Goal: Task Accomplishment & Management: Manage account settings

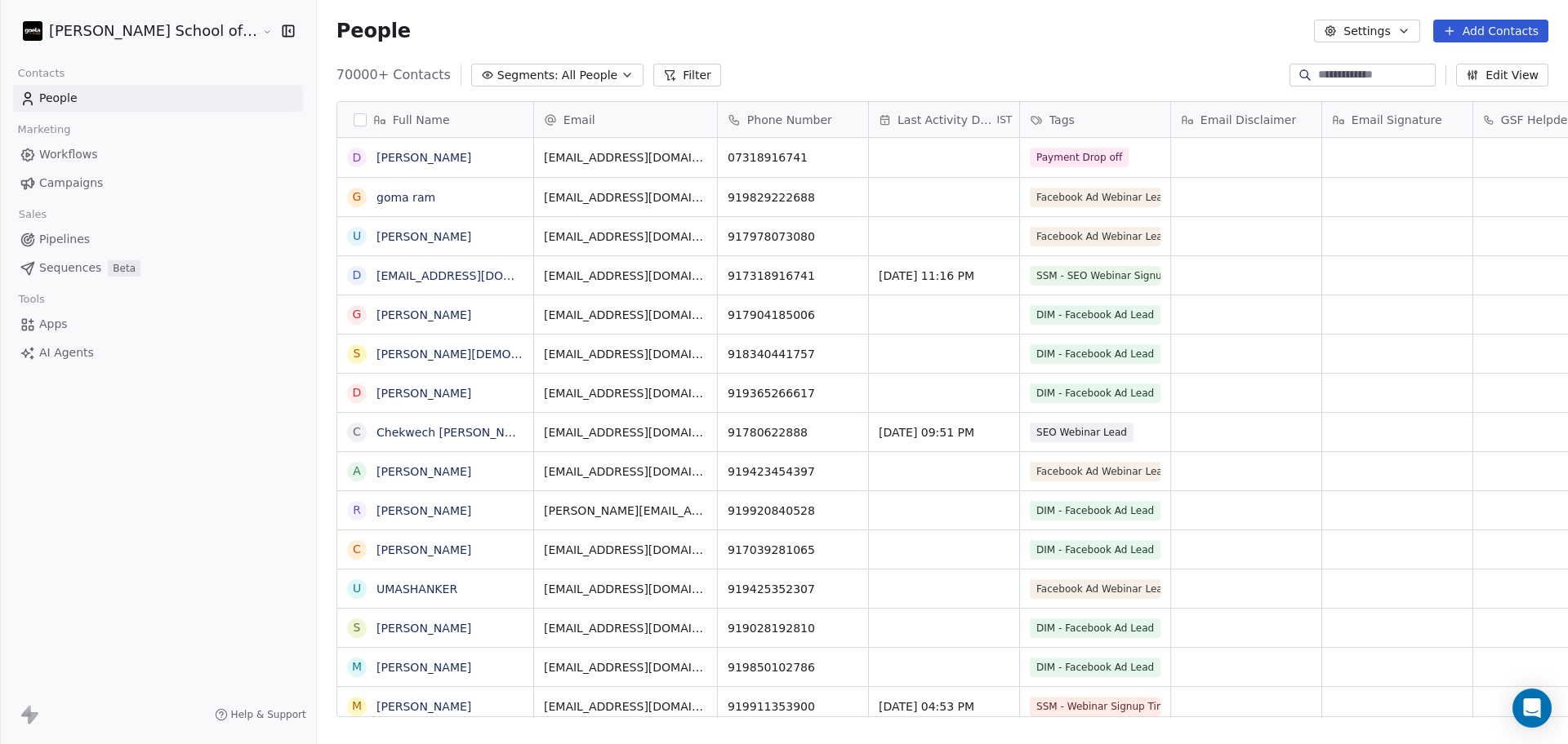
scroll to position [640, 1297]
click at [1333, 42] on button "Settings" at bounding box center [1366, 31] width 105 height 23
click at [1354, 109] on div "Import" at bounding box center [1368, 118] width 77 height 26
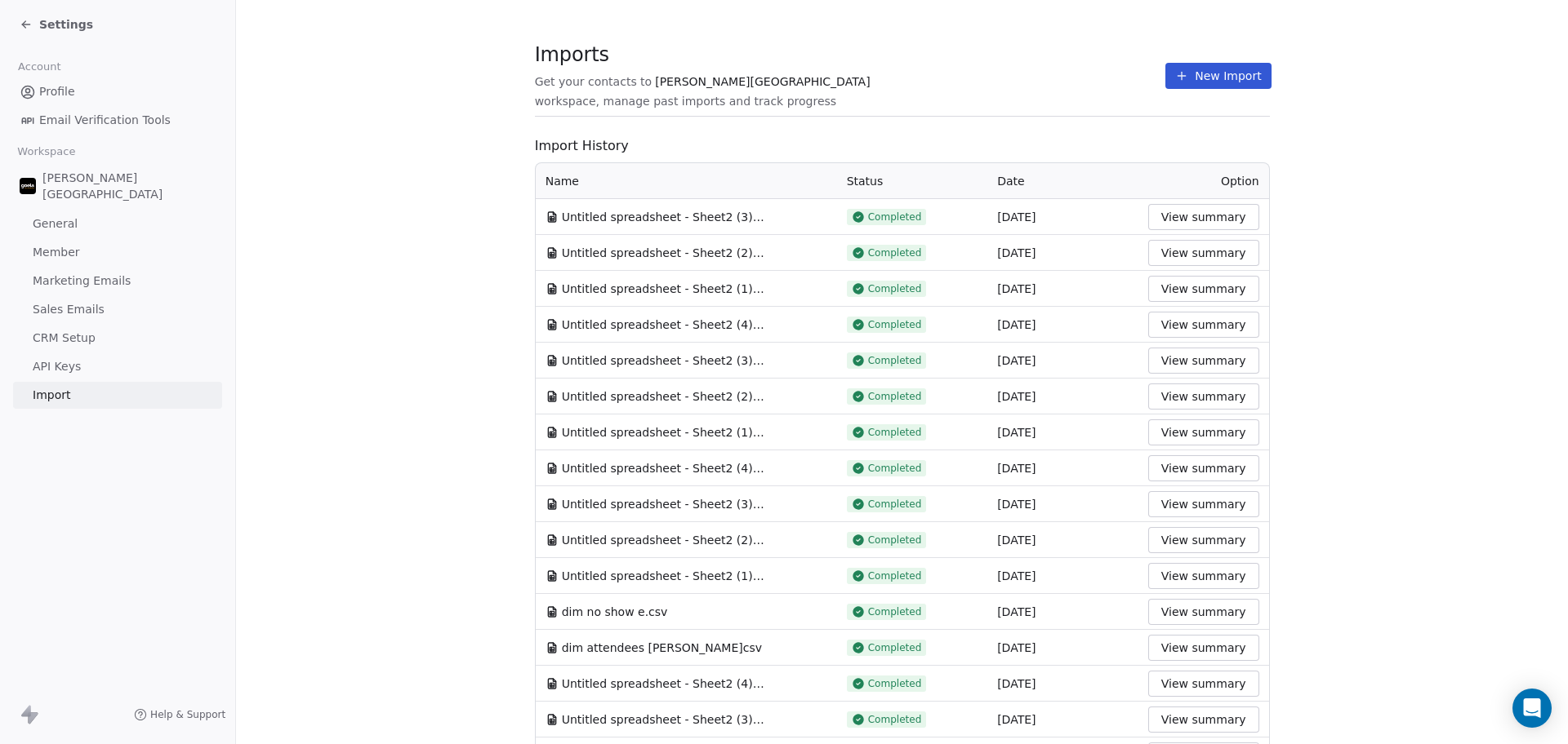
click at [1220, 70] on button "New Import" at bounding box center [1218, 75] width 105 height 26
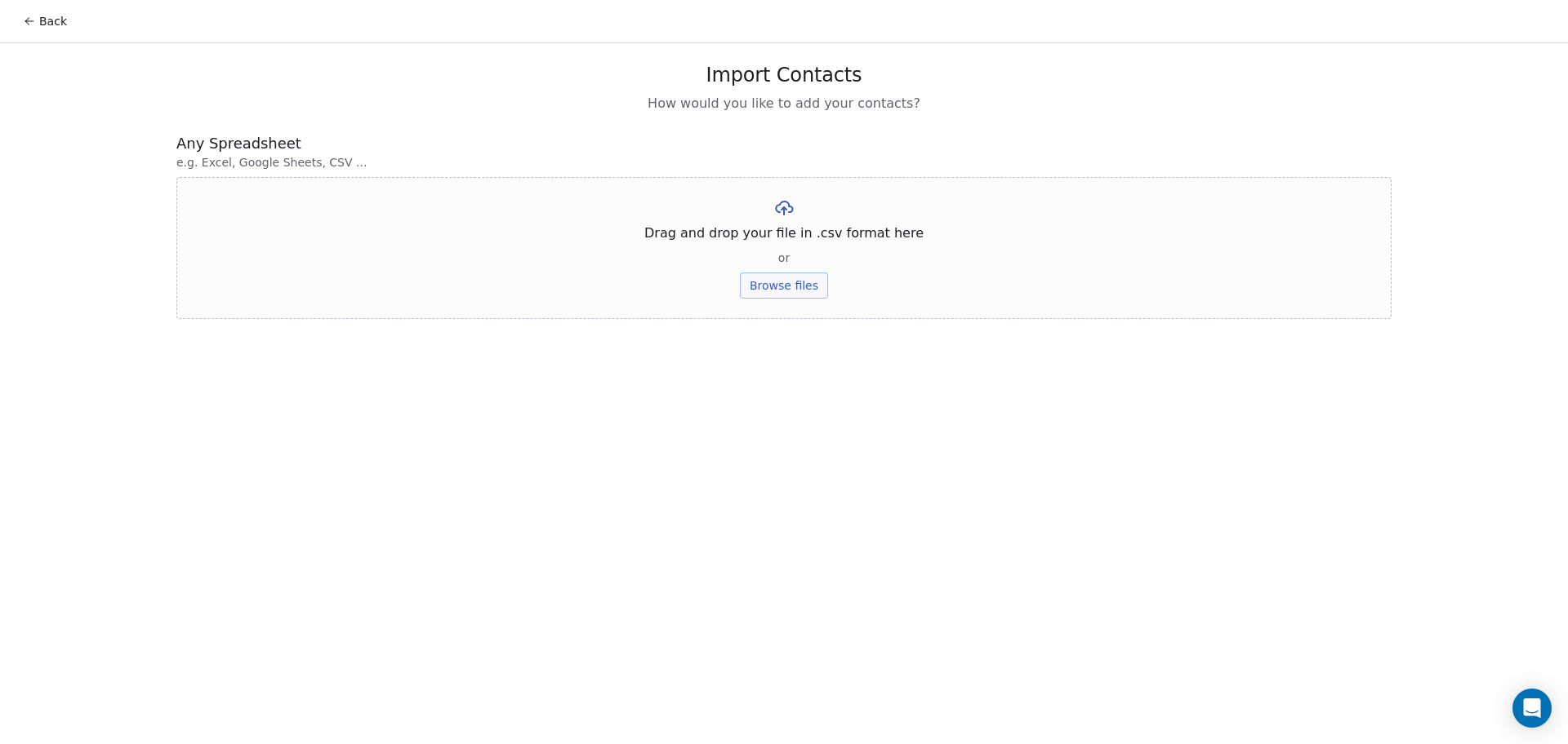
click at [821, 287] on button "Browse files" at bounding box center [784, 285] width 88 height 26
click at [763, 268] on div "Untitled spreadsheet - Sheet2 (1).csv Upload" at bounding box center [784, 225] width 1215 height 96
click at [774, 245] on button "Upload" at bounding box center [784, 239] width 60 height 26
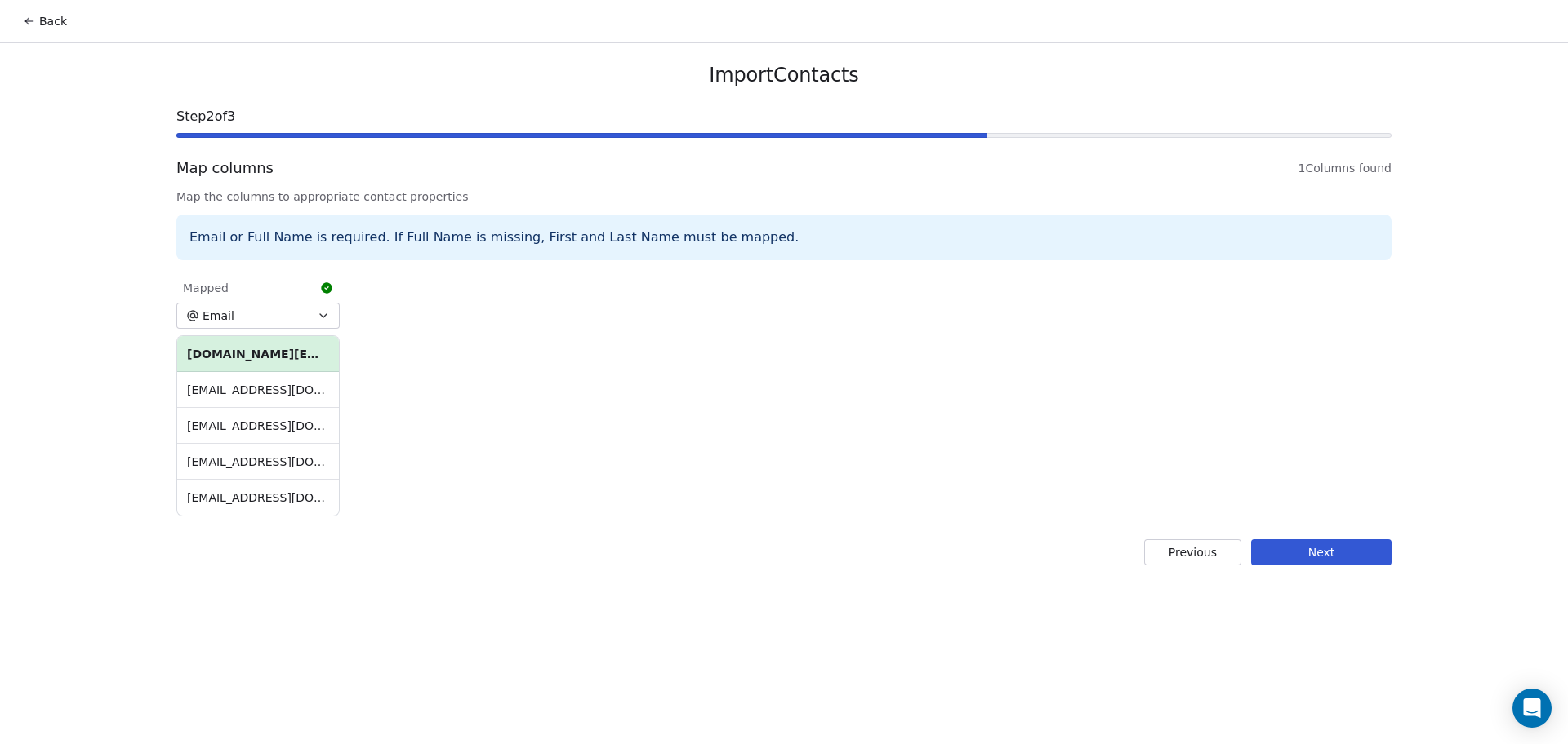
click at [1294, 555] on button "Next" at bounding box center [1321, 552] width 140 height 26
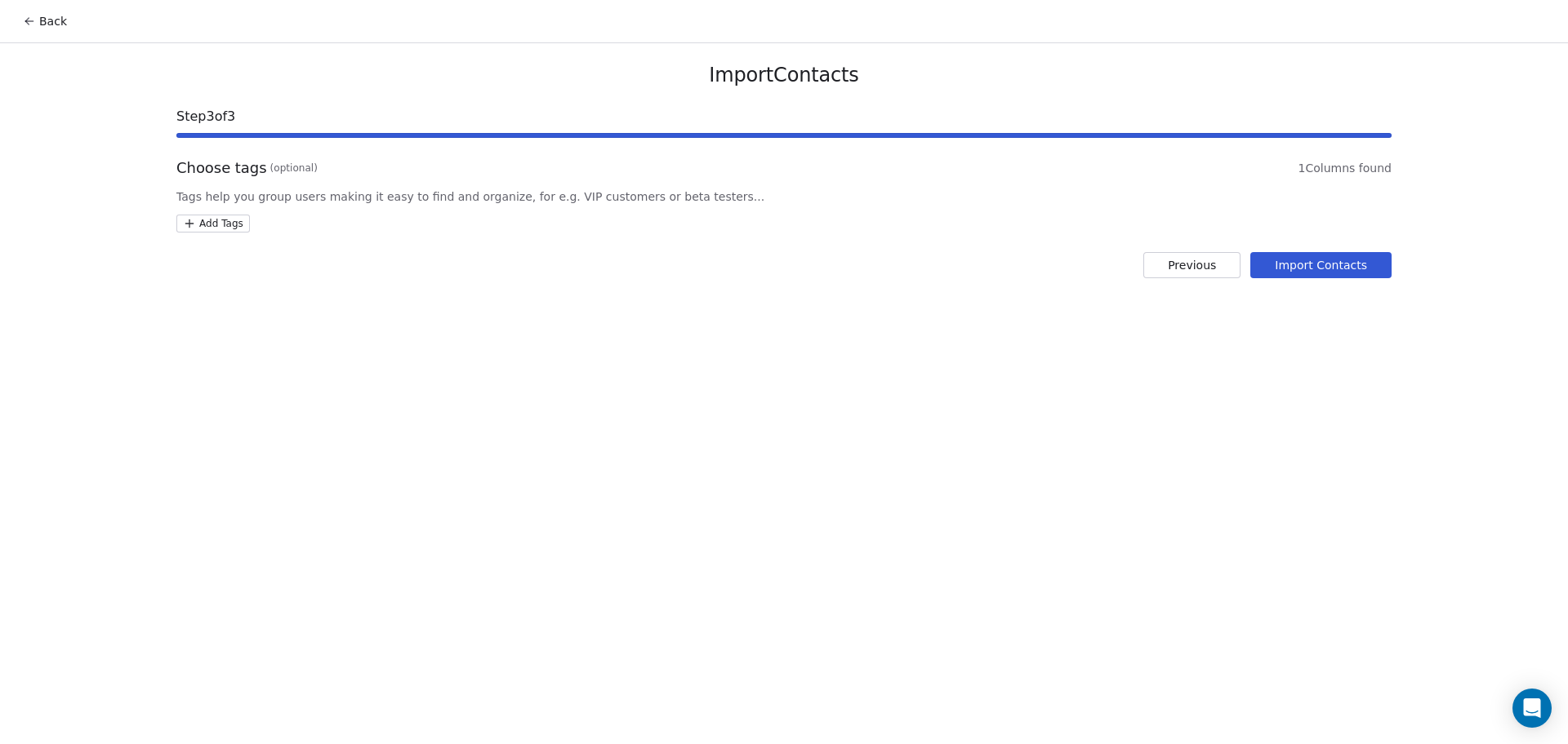
click at [230, 228] on html "Back Import Contacts Step 3 of 3 Choose tags (optional) 1 Columns found Tags he…" at bounding box center [784, 372] width 1568 height 744
type input "**********"
click at [289, 313] on div "DIM - Webinar Last No show" at bounding box center [272, 303] width 177 height 26
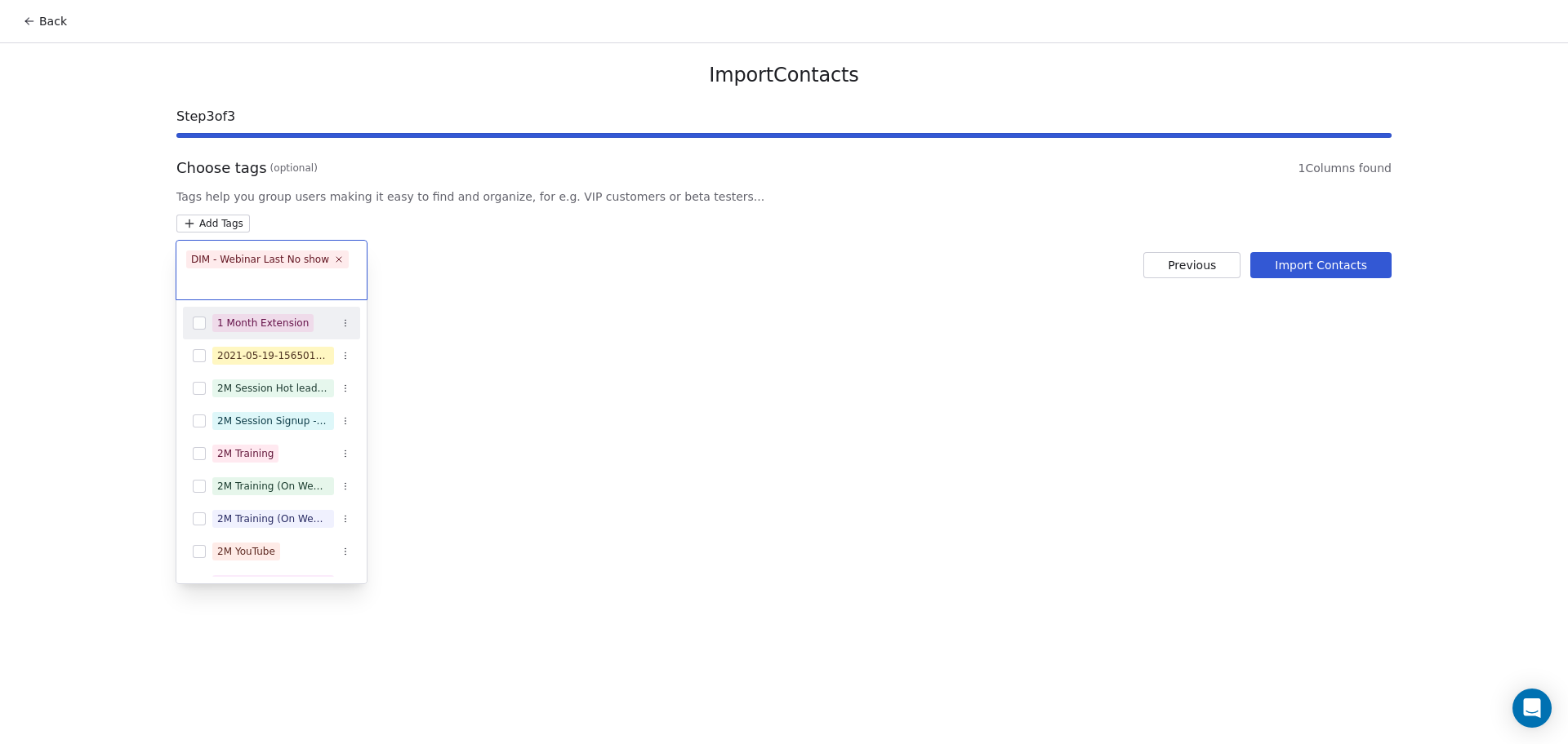
click at [734, 318] on html "Back Import Contacts Step 3 of 3 Choose tags (optional) 1 Columns found Tags he…" at bounding box center [784, 372] width 1568 height 744
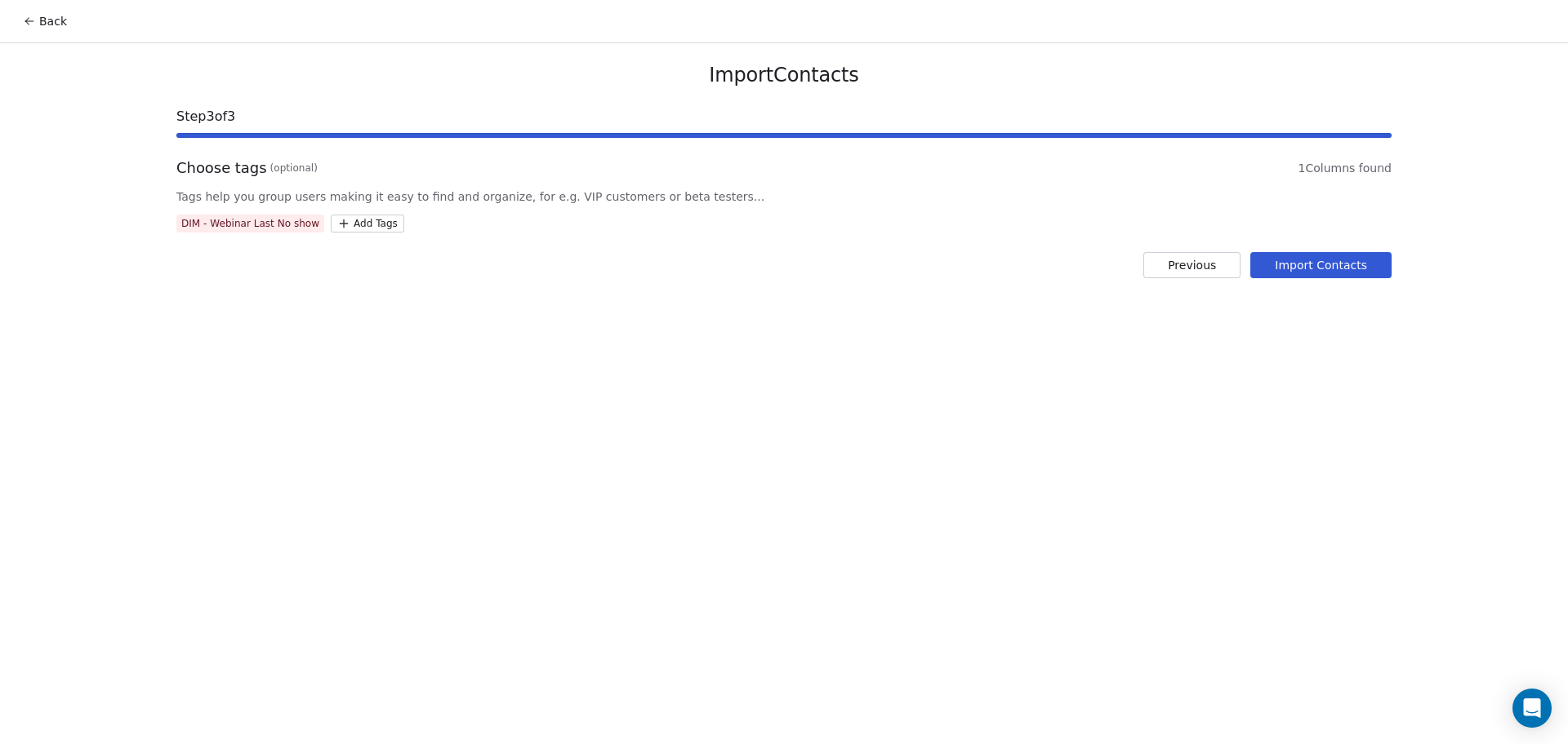
click at [1328, 280] on div "Import Contacts Step 3 of 3 Choose tags (optional) 1 Columns found Tags help yo…" at bounding box center [784, 170] width 1254 height 255
click at [1314, 255] on button "Import Contacts" at bounding box center [1321, 264] width 141 height 26
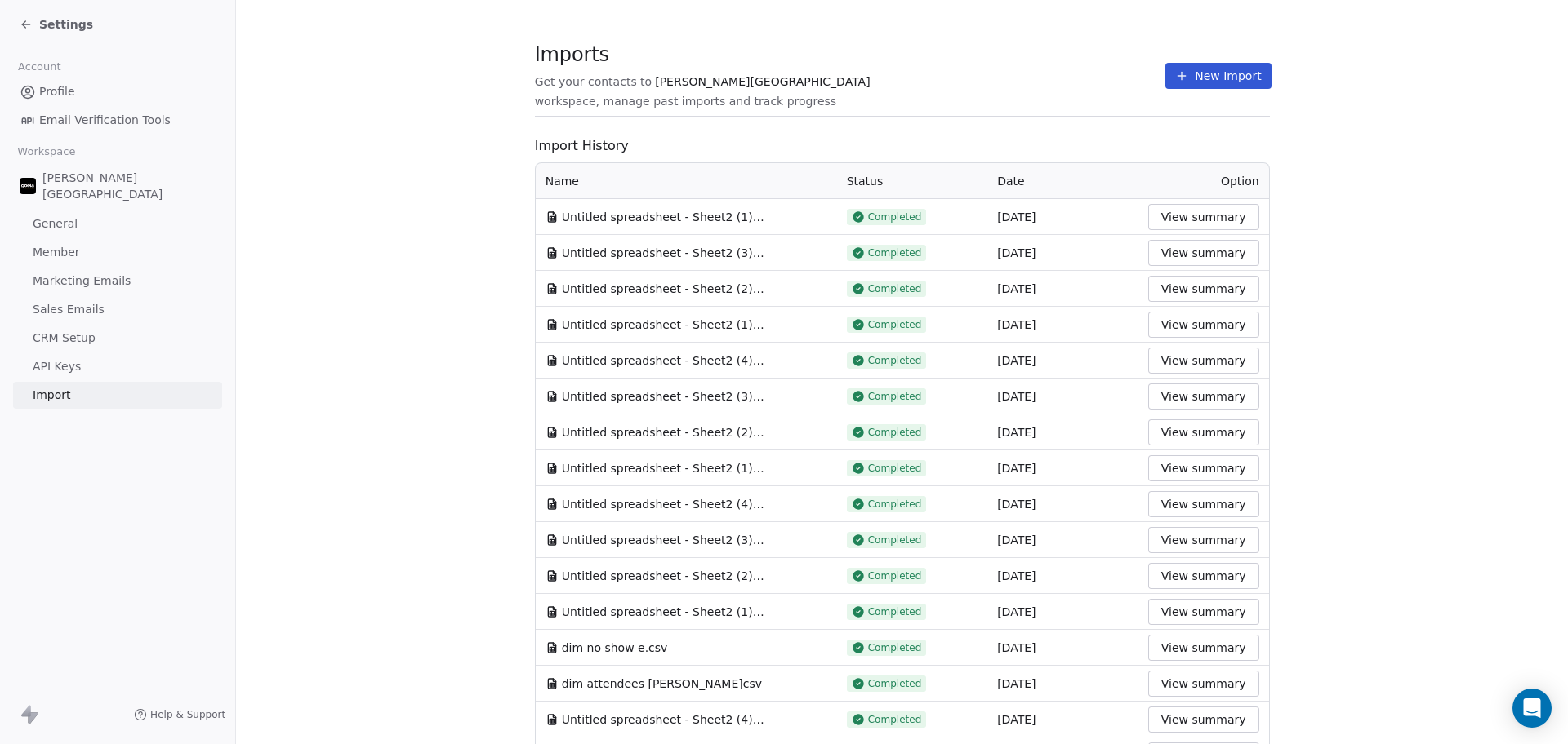
click at [1058, 64] on div "Imports Get your contacts to [PERSON_NAME] School workspace, manage past import…" at bounding box center [902, 75] width 735 height 28
click at [1175, 77] on icon at bounding box center [1181, 76] width 13 height 13
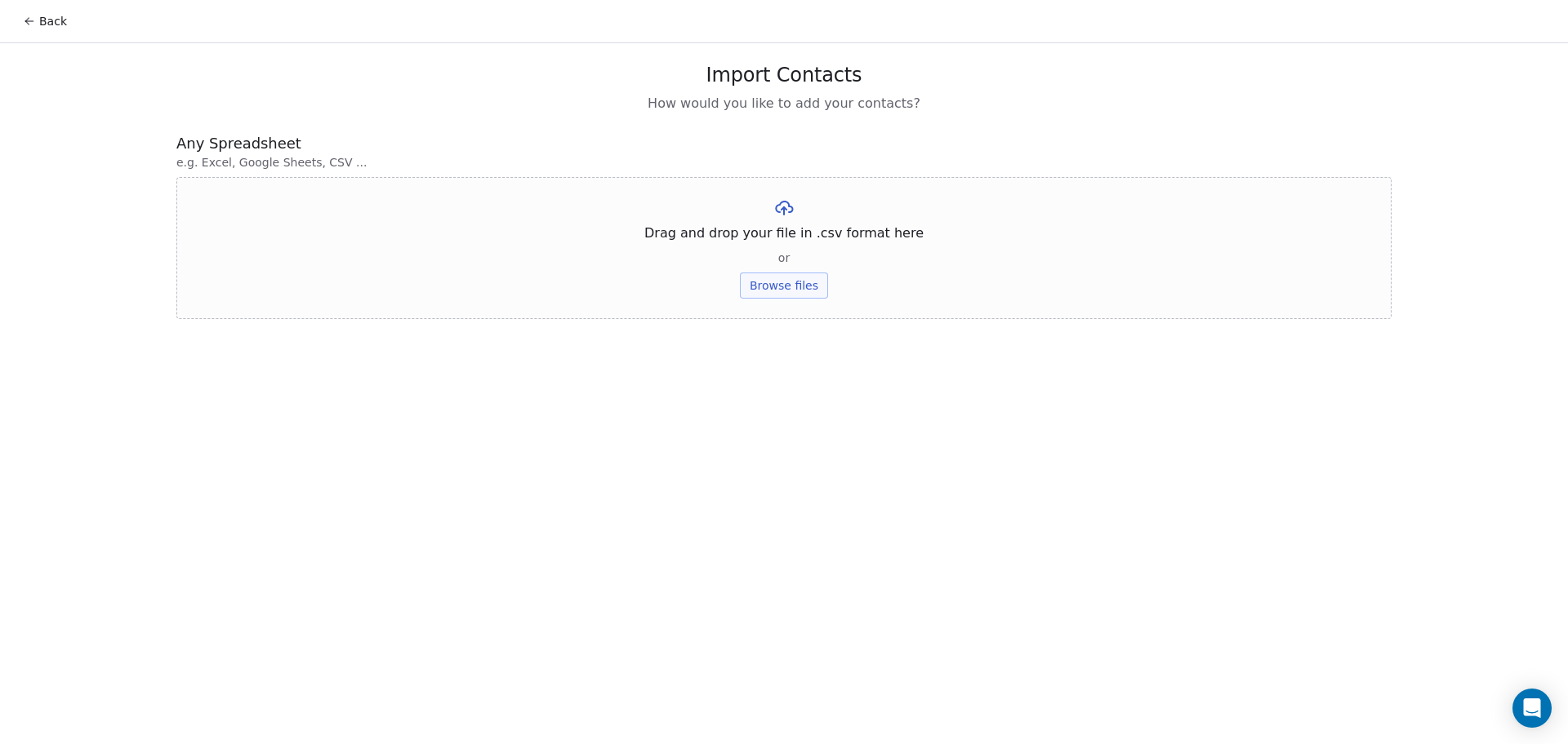
click at [770, 289] on button "Browse files" at bounding box center [784, 285] width 88 height 26
click at [785, 230] on button "Upload" at bounding box center [784, 239] width 60 height 26
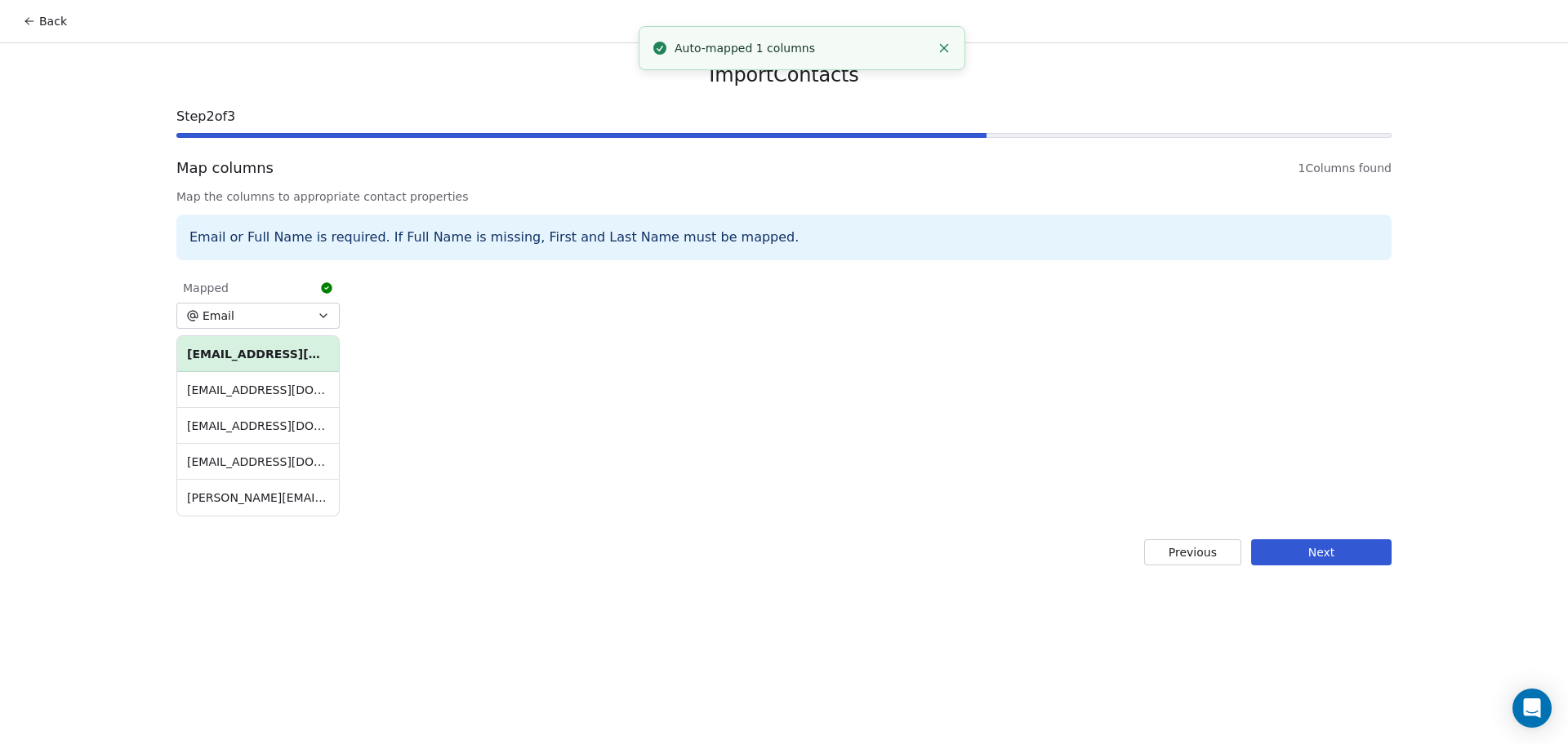
click at [1285, 544] on button "Next" at bounding box center [1321, 552] width 140 height 26
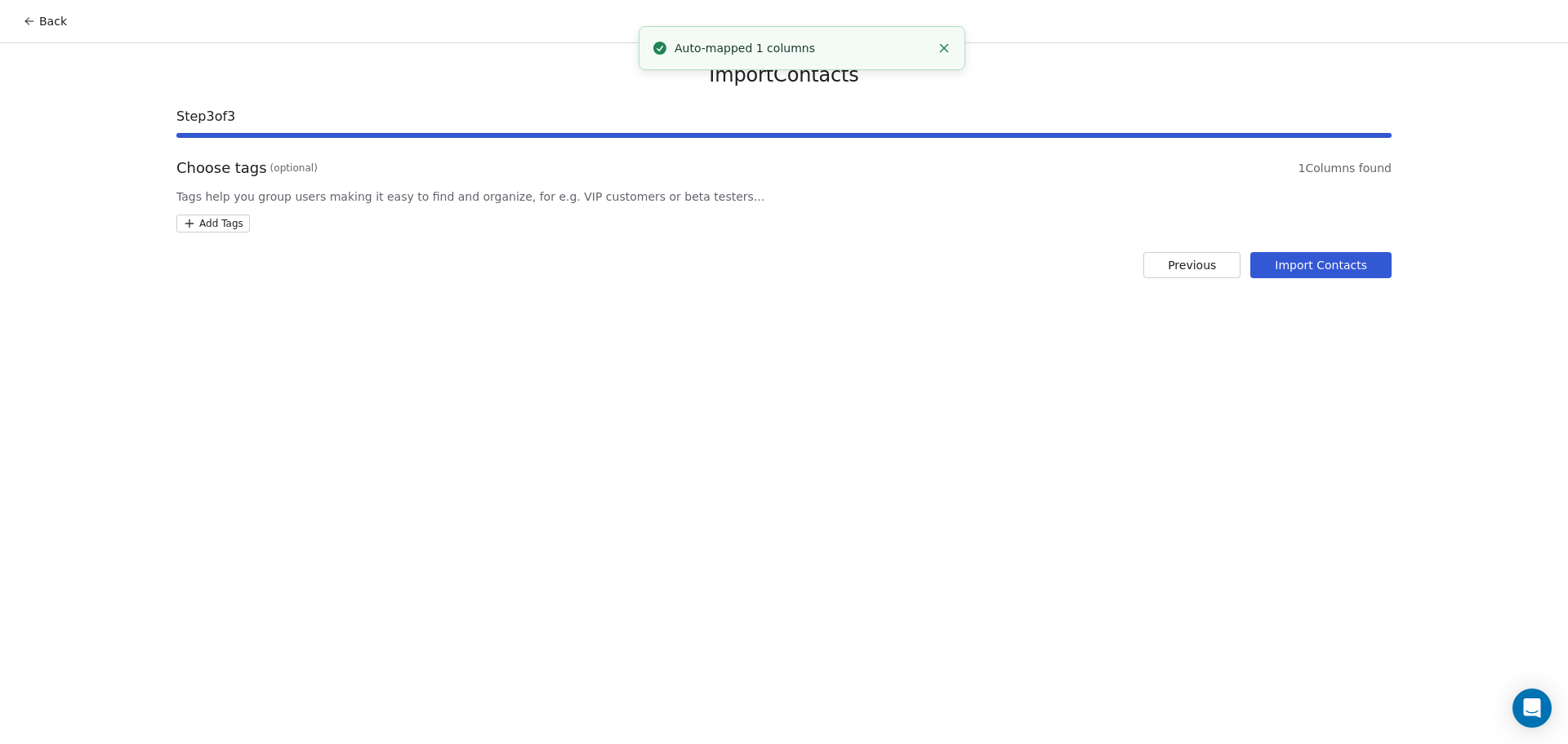
click at [210, 224] on html "Back Import Contacts Step 3 of 3 Choose tags (optional) 1 Columns found Tags he…" at bounding box center [784, 372] width 1568 height 744
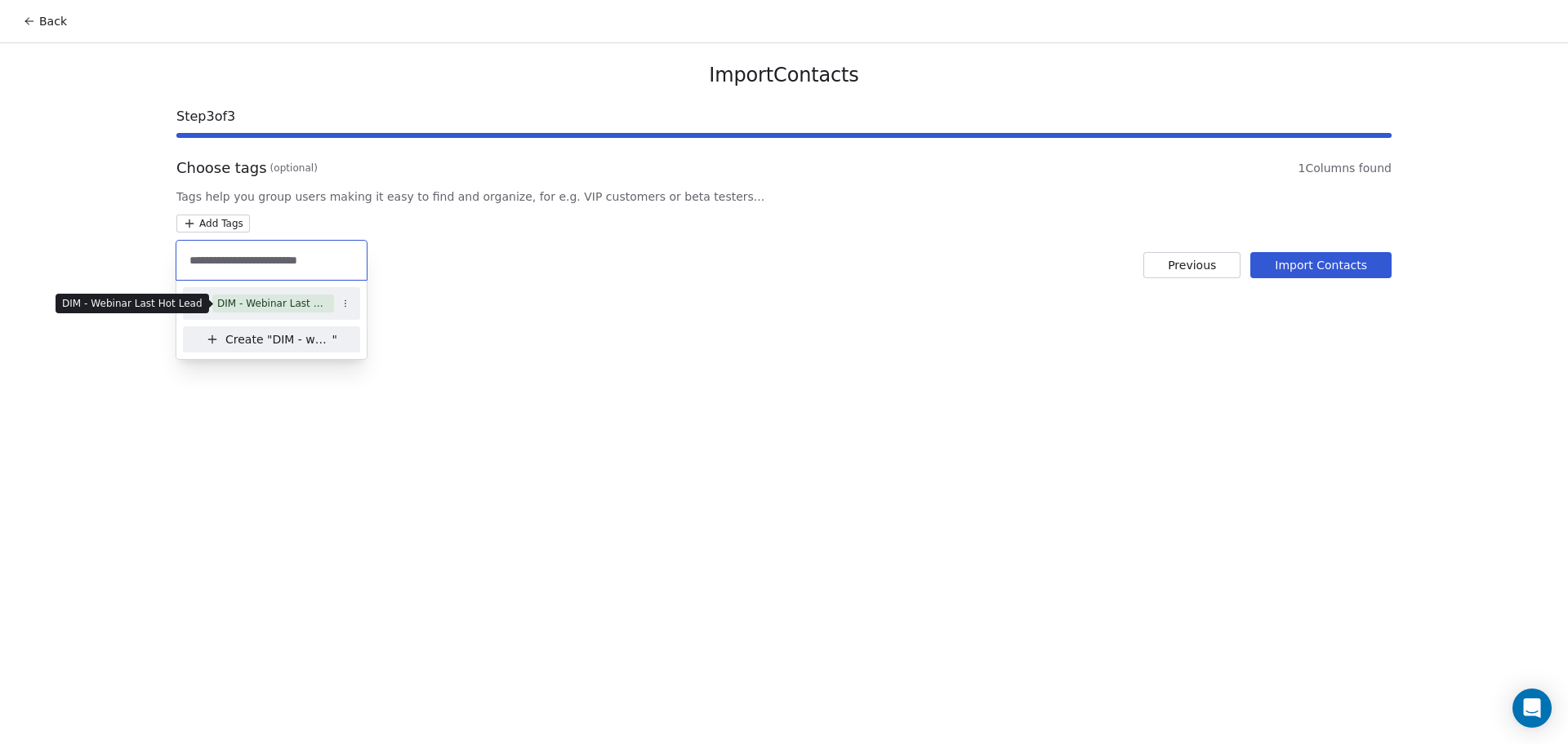
type input "**********"
click at [317, 307] on div "DIM - Webinar Last Hot Lead" at bounding box center [273, 304] width 112 height 14
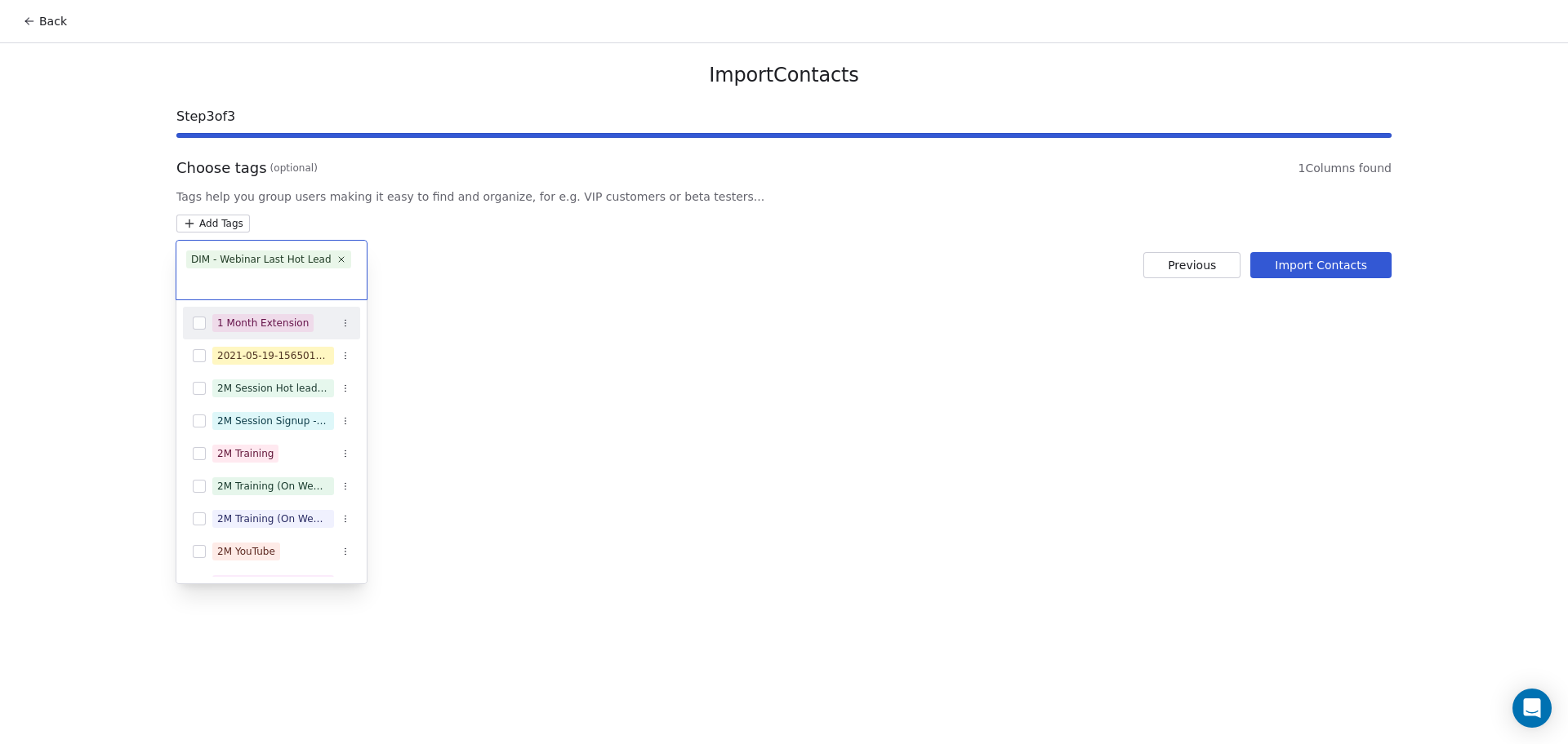
click at [732, 298] on html "Back Import Contacts Step 3 of 3 Choose tags (optional) 1 Columns found Tags he…" at bounding box center [784, 372] width 1568 height 744
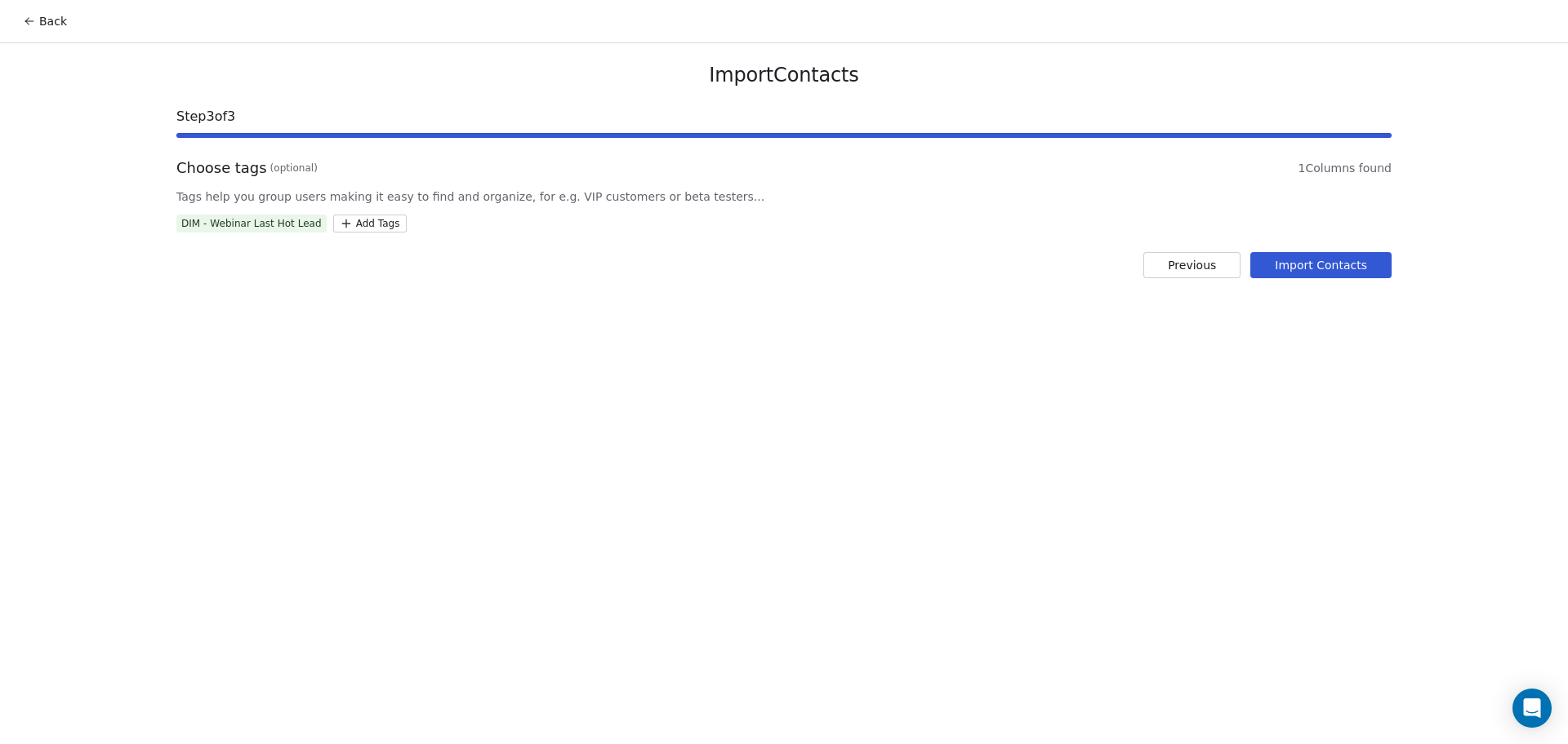
click at [1295, 264] on button "Import Contacts" at bounding box center [1321, 264] width 141 height 26
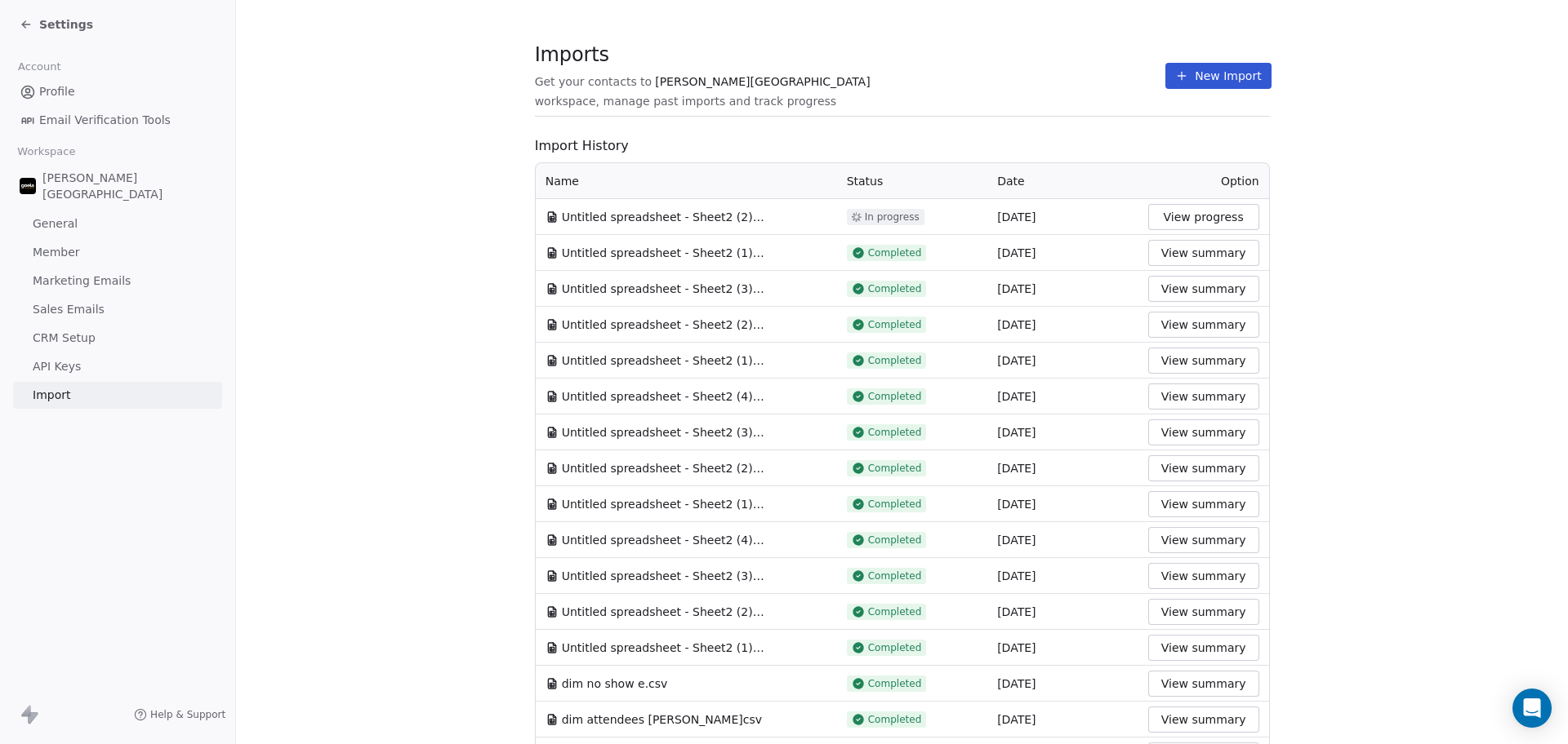
click at [1170, 88] on button "New Import" at bounding box center [1218, 75] width 105 height 26
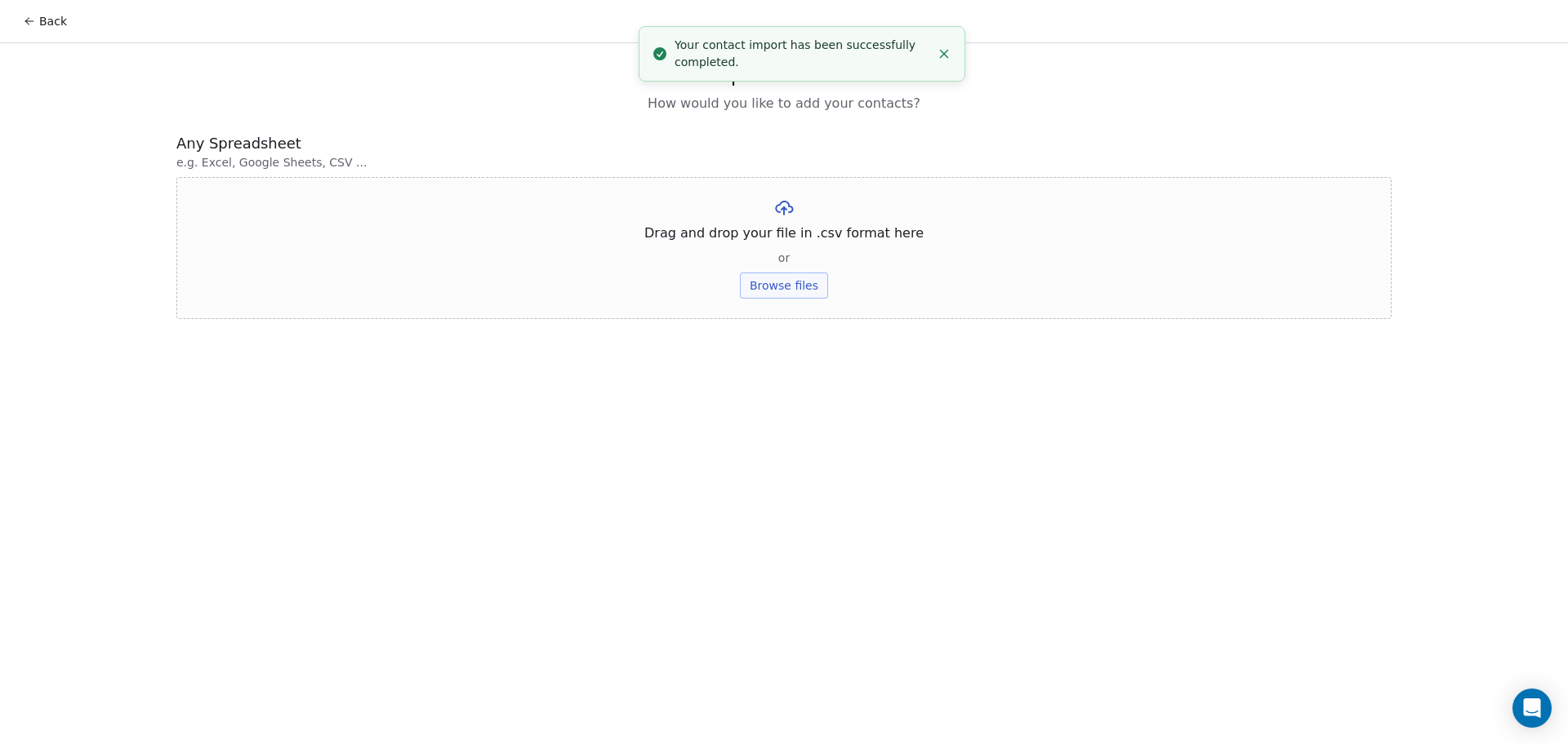
click at [769, 280] on button "Browse files" at bounding box center [784, 285] width 88 height 26
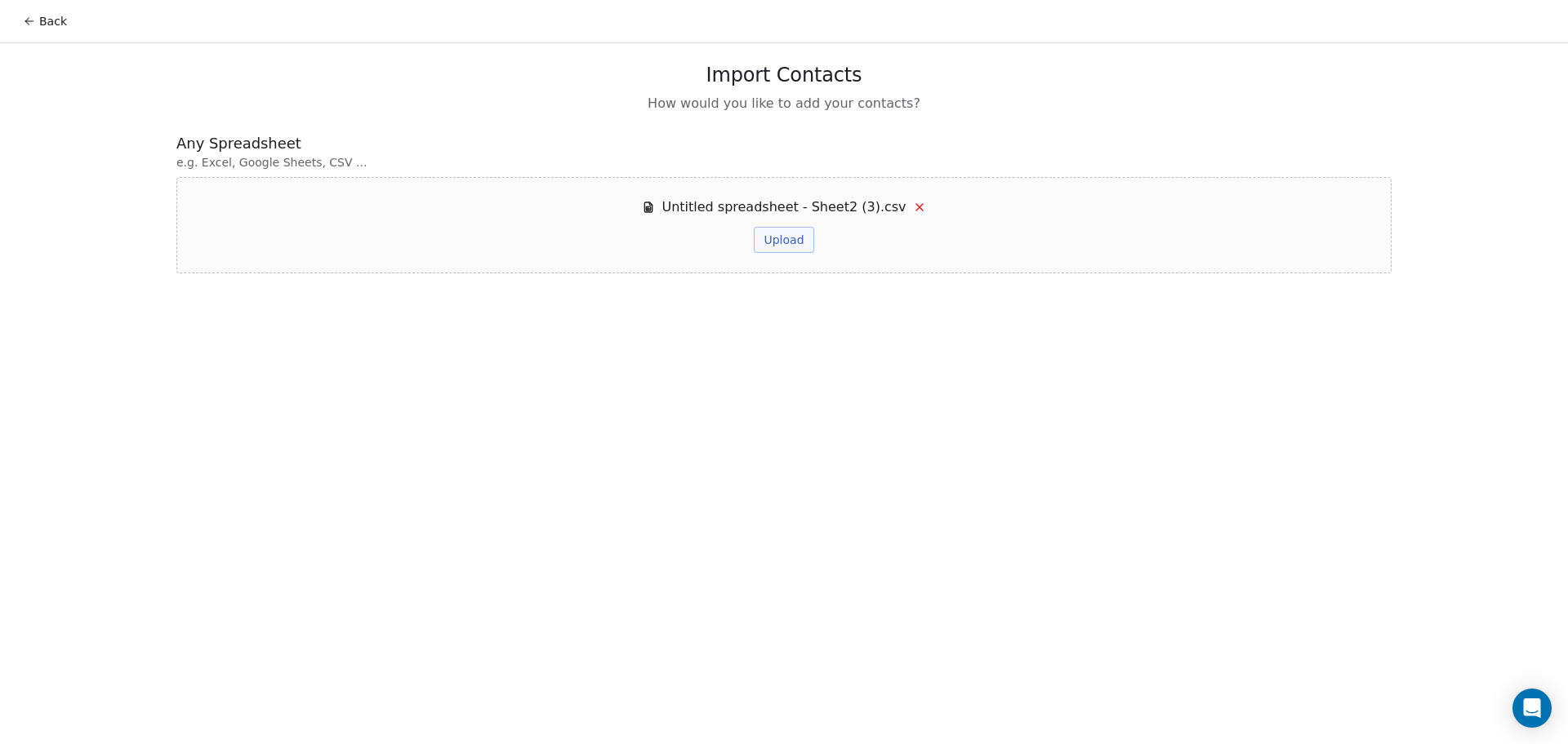
click at [774, 239] on button "Upload" at bounding box center [784, 239] width 60 height 26
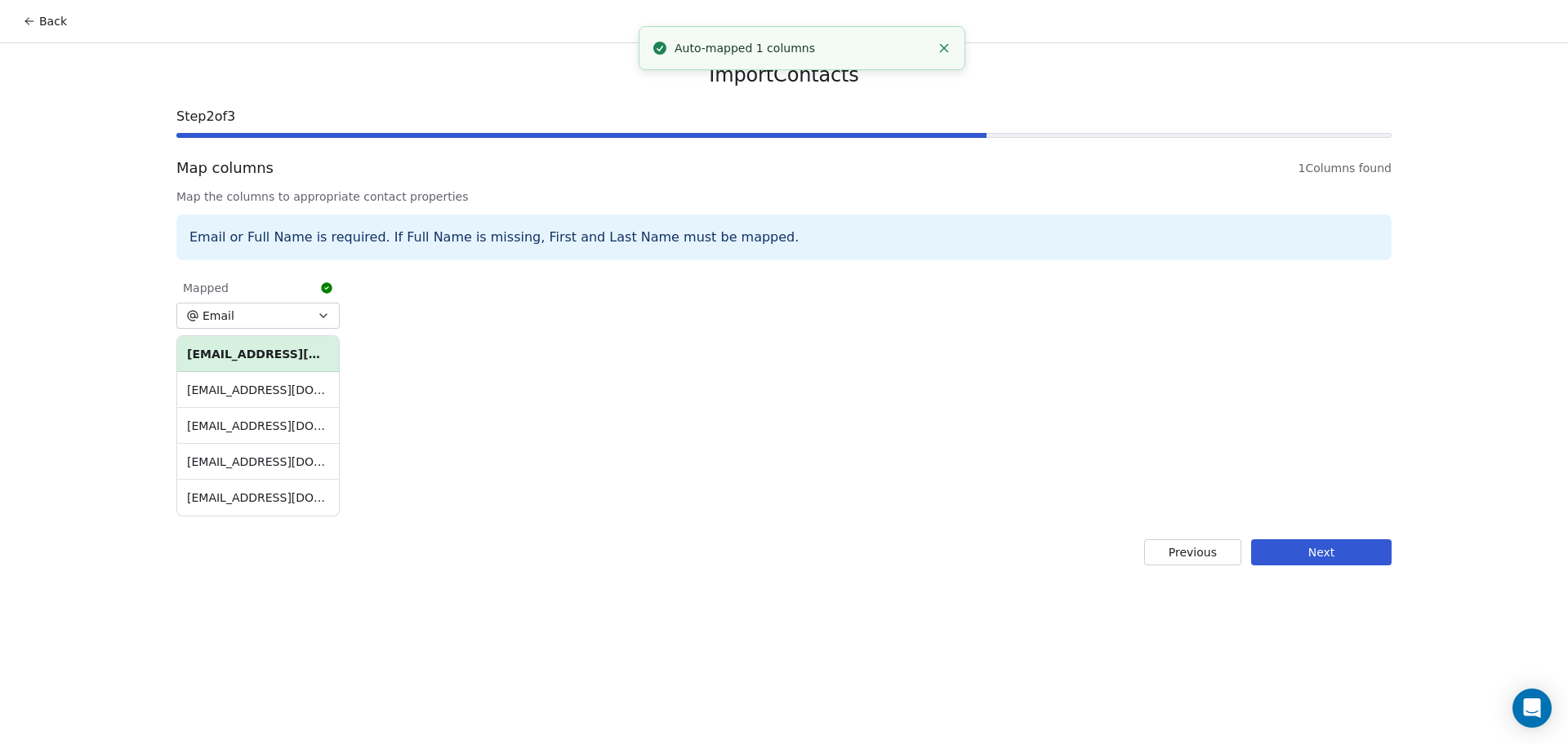
click at [1303, 557] on button "Next" at bounding box center [1321, 552] width 140 height 26
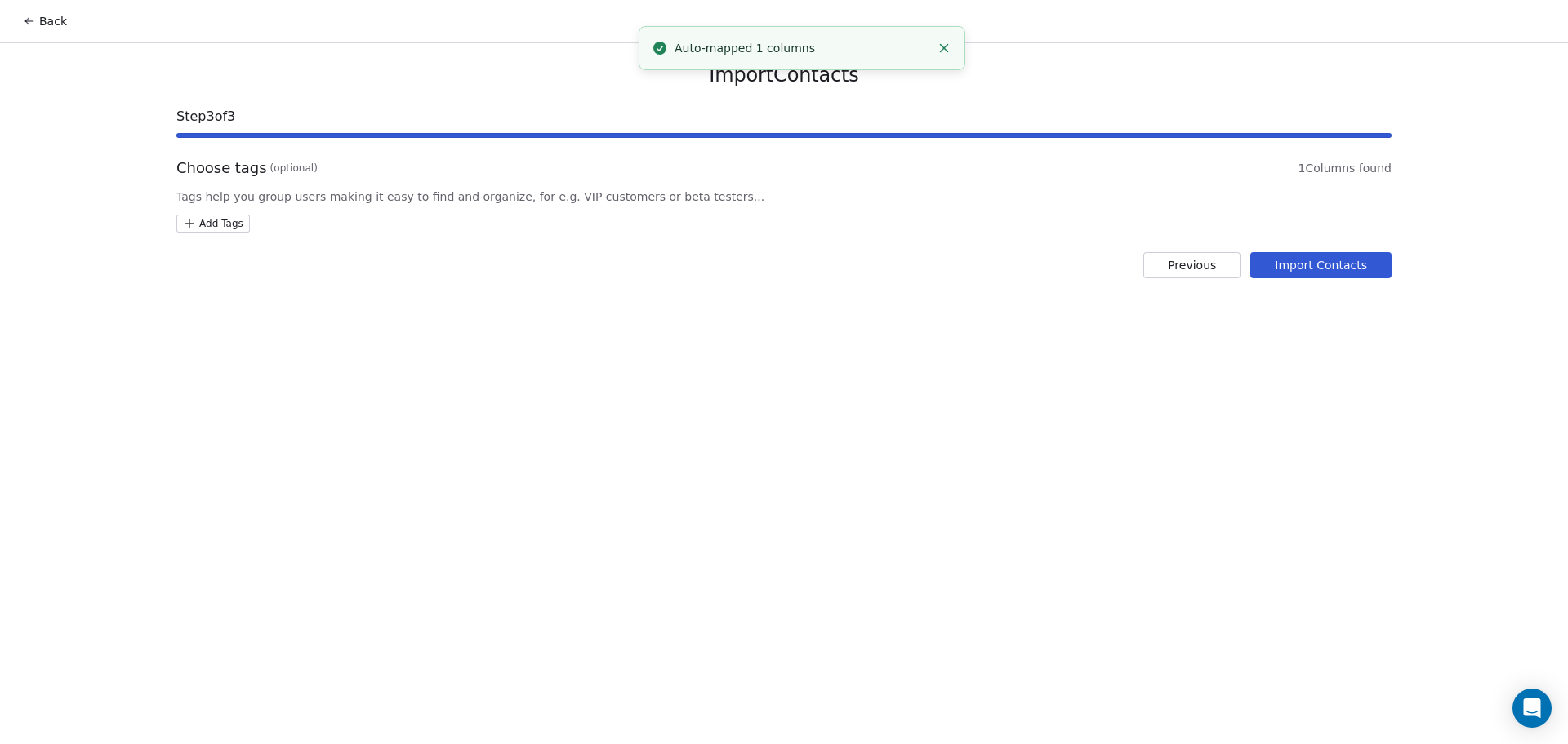
click at [242, 229] on html "Back Import Contacts Step 3 of 3 Choose tags (optional) 1 Columns found Tags he…" at bounding box center [784, 372] width 1568 height 744
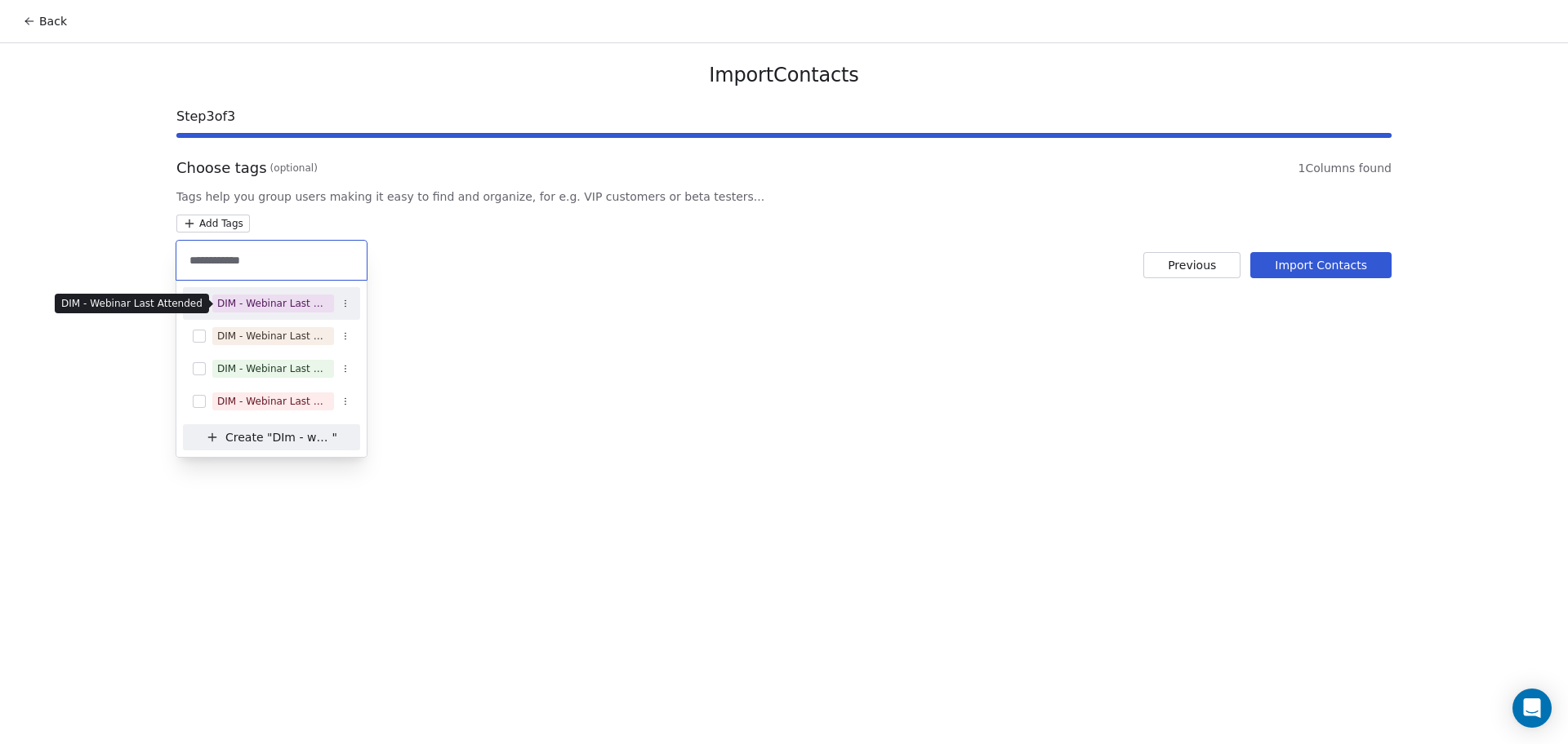
type input "**********"
click at [298, 305] on div "DIM - Webinar Last Attended" at bounding box center [273, 304] width 112 height 14
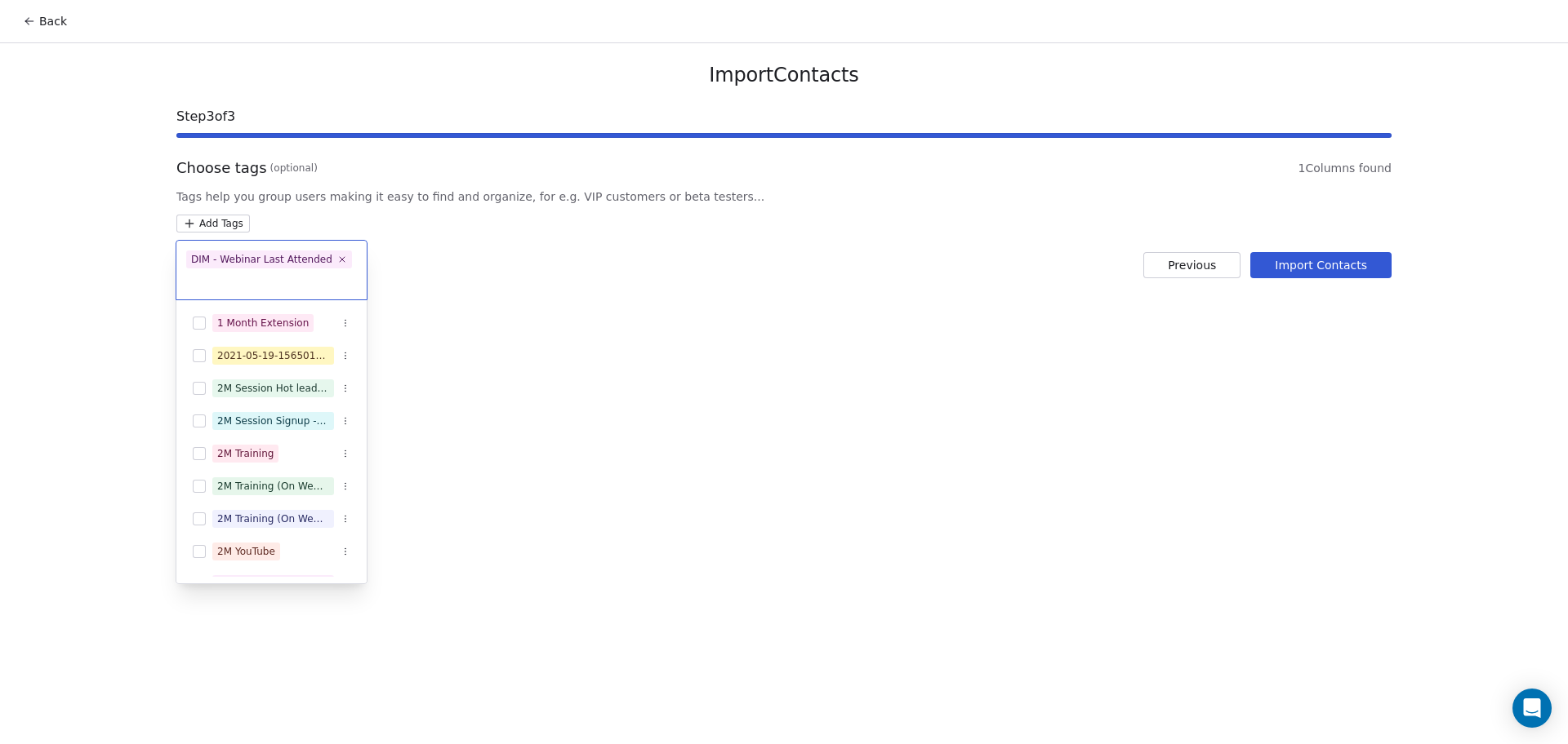
click at [718, 344] on html "Back Import Contacts Step 3 of 3 Choose tags (optional) 1 Columns found Tags he…" at bounding box center [784, 372] width 1568 height 744
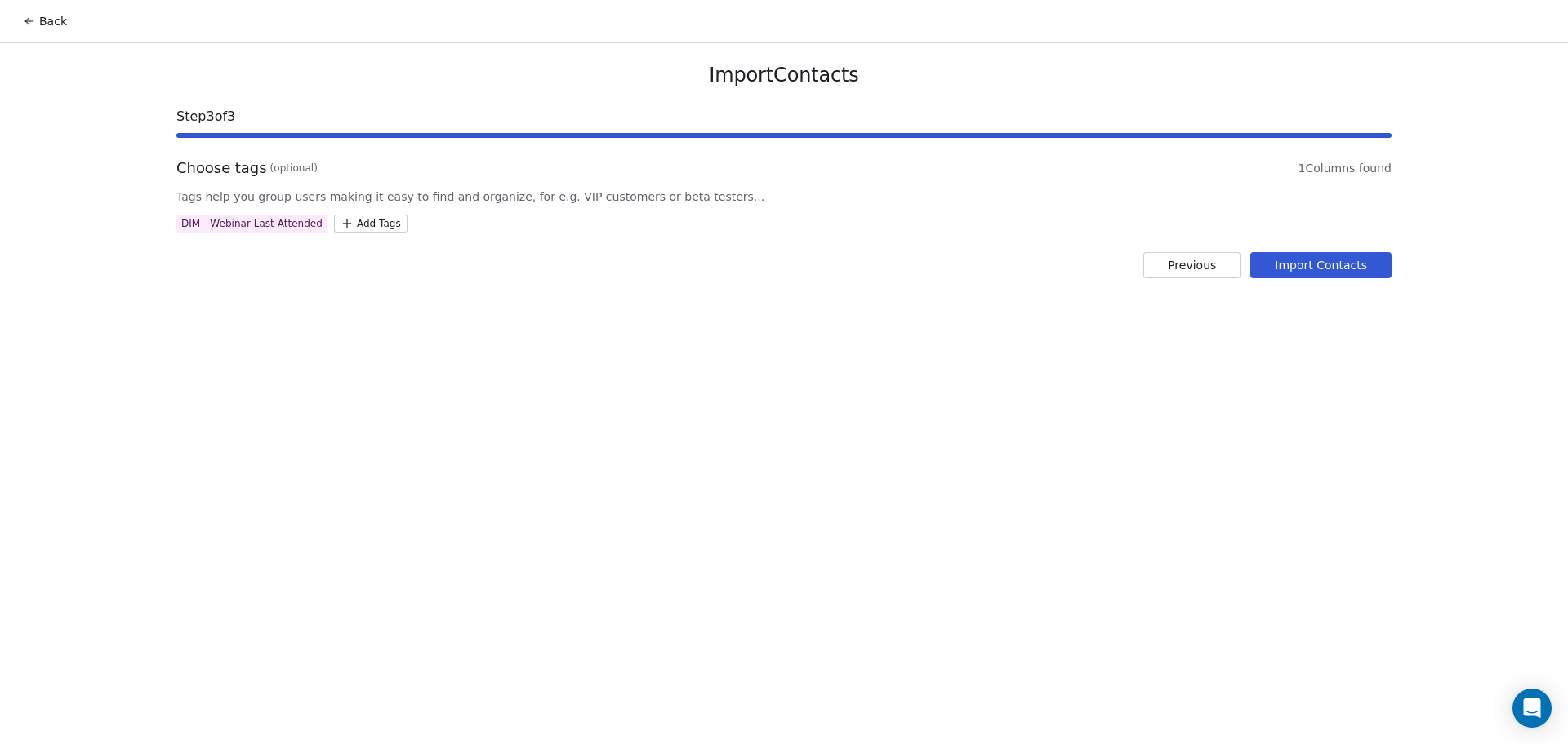
click at [1341, 244] on div "Import Contacts Step 3 of 3 Choose tags (optional) 1 Columns found Tags help yo…" at bounding box center [784, 170] width 1254 height 255
click at [1336, 262] on button "Import Contacts" at bounding box center [1321, 264] width 141 height 26
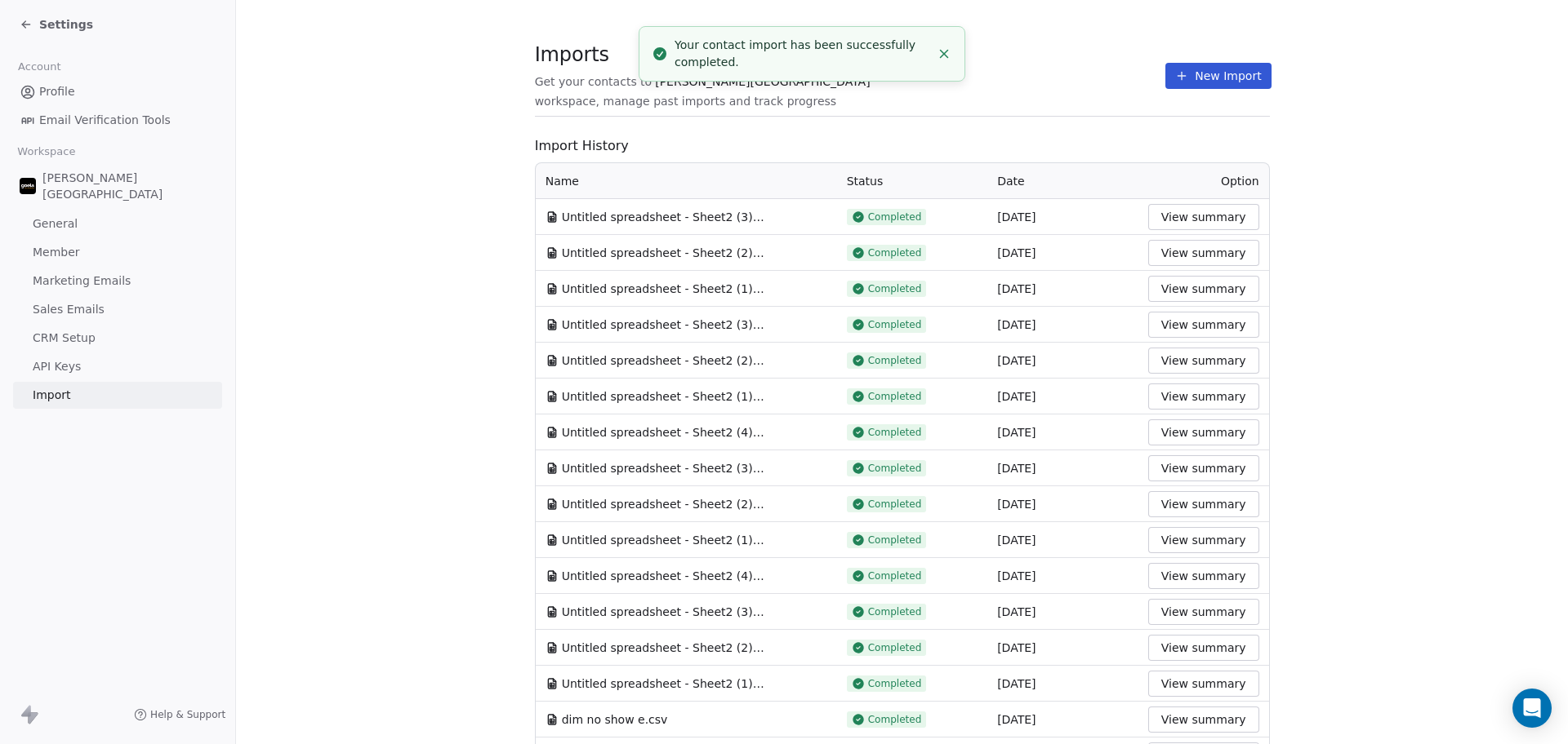
click at [1057, 66] on div "Imports Get your contacts to [PERSON_NAME] School workspace, manage past import…" at bounding box center [902, 75] width 735 height 28
click at [1174, 80] on button "New Import" at bounding box center [1218, 75] width 105 height 26
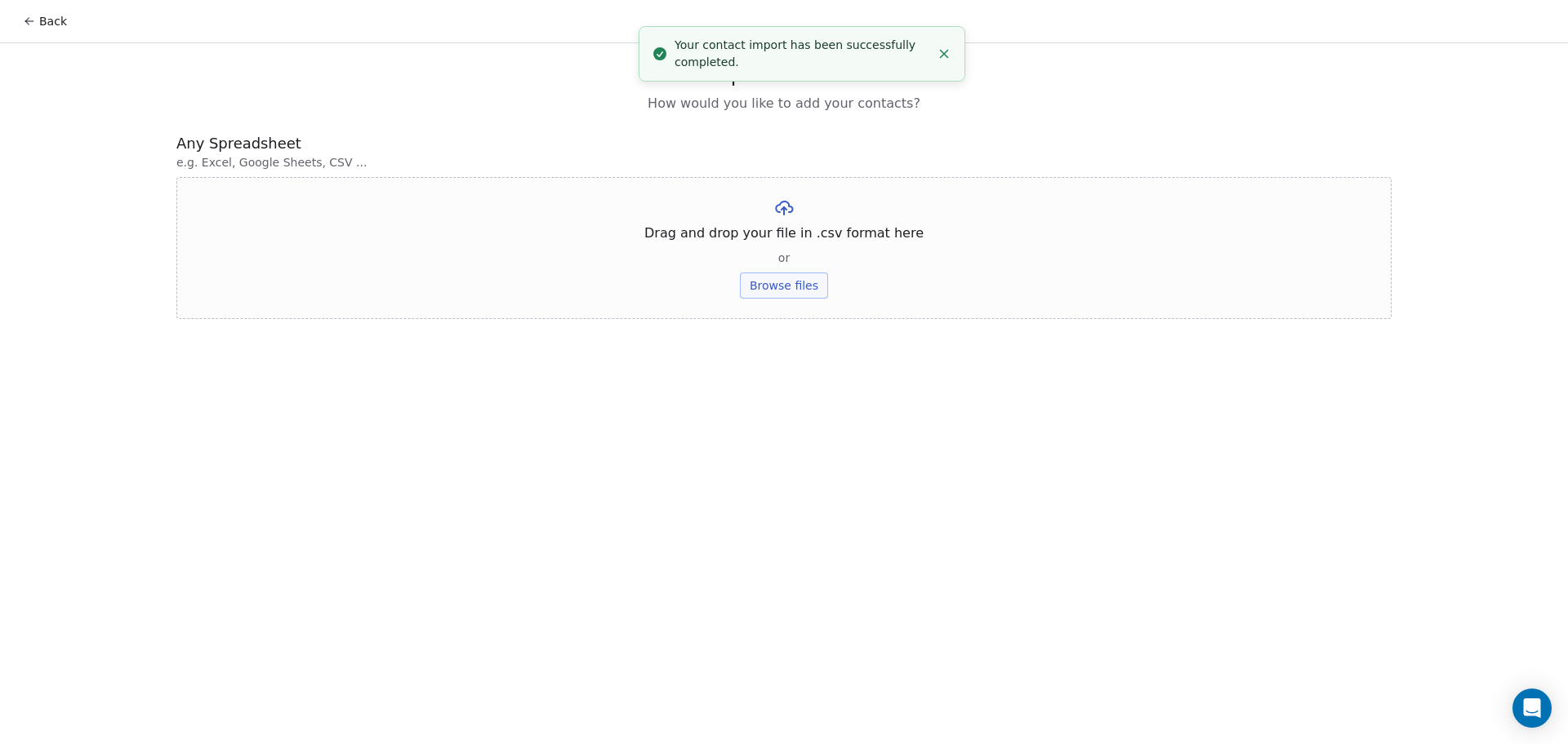
click at [807, 291] on button "Browse files" at bounding box center [784, 285] width 88 height 26
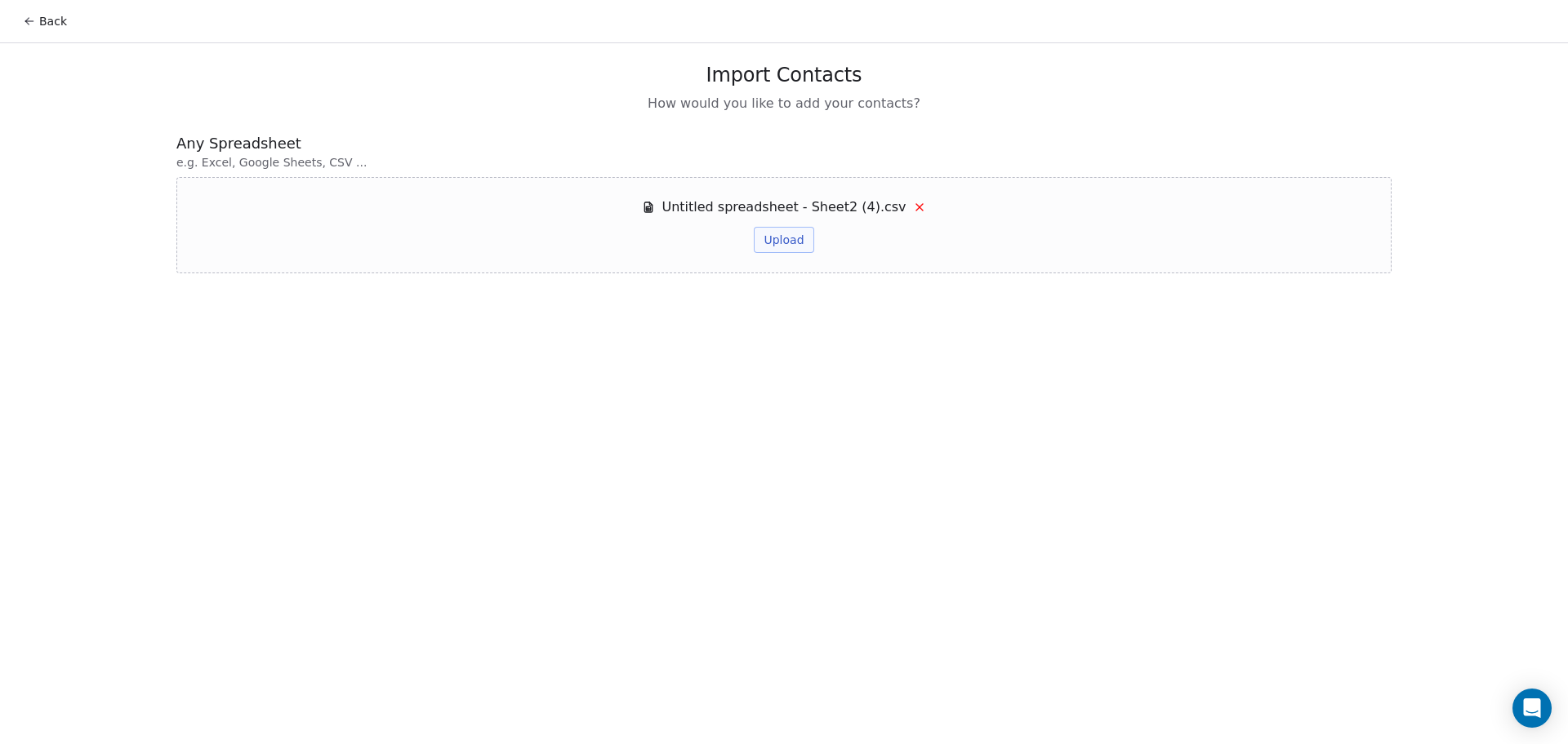
click at [777, 240] on button "Upload" at bounding box center [784, 239] width 60 height 26
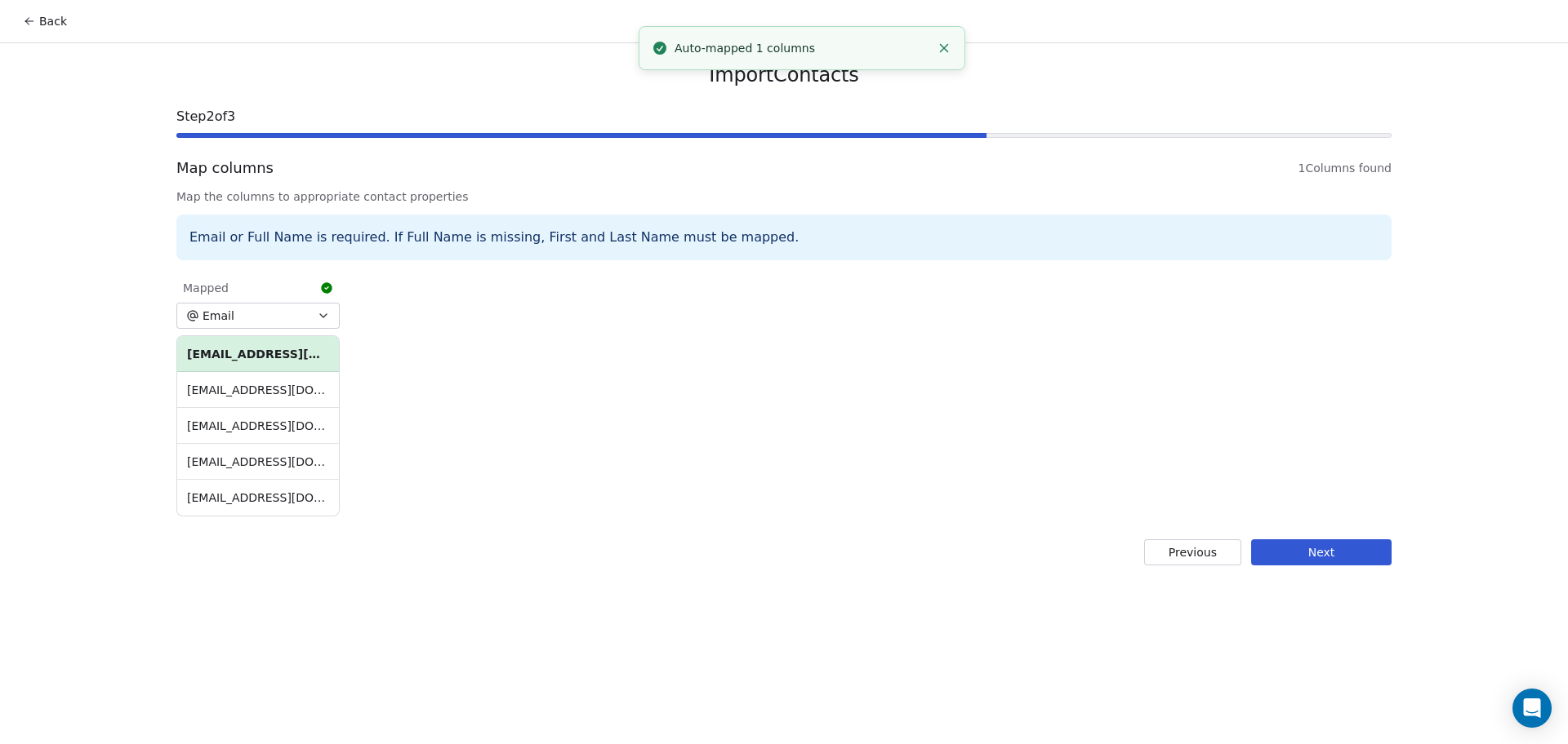
click at [1304, 554] on button "Next" at bounding box center [1321, 552] width 140 height 26
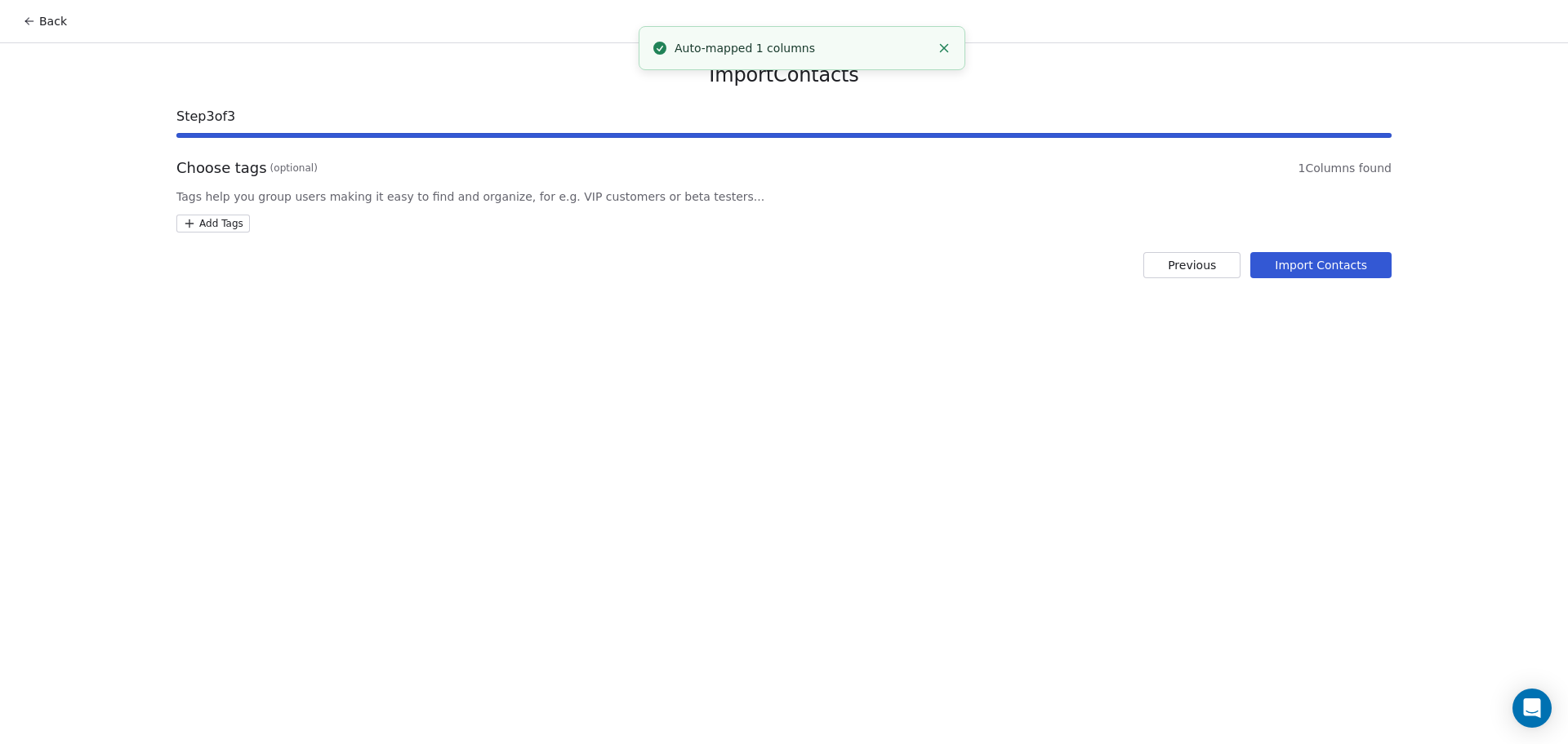
click at [221, 202] on span "Tags help you group users making it easy to find and organize, for e.g. VIP cus…" at bounding box center [784, 196] width 1215 height 16
click at [222, 225] on html "Back Import Contacts Step 3 of 3 Choose tags (optional) 1 Columns found Tags he…" at bounding box center [784, 372] width 1568 height 744
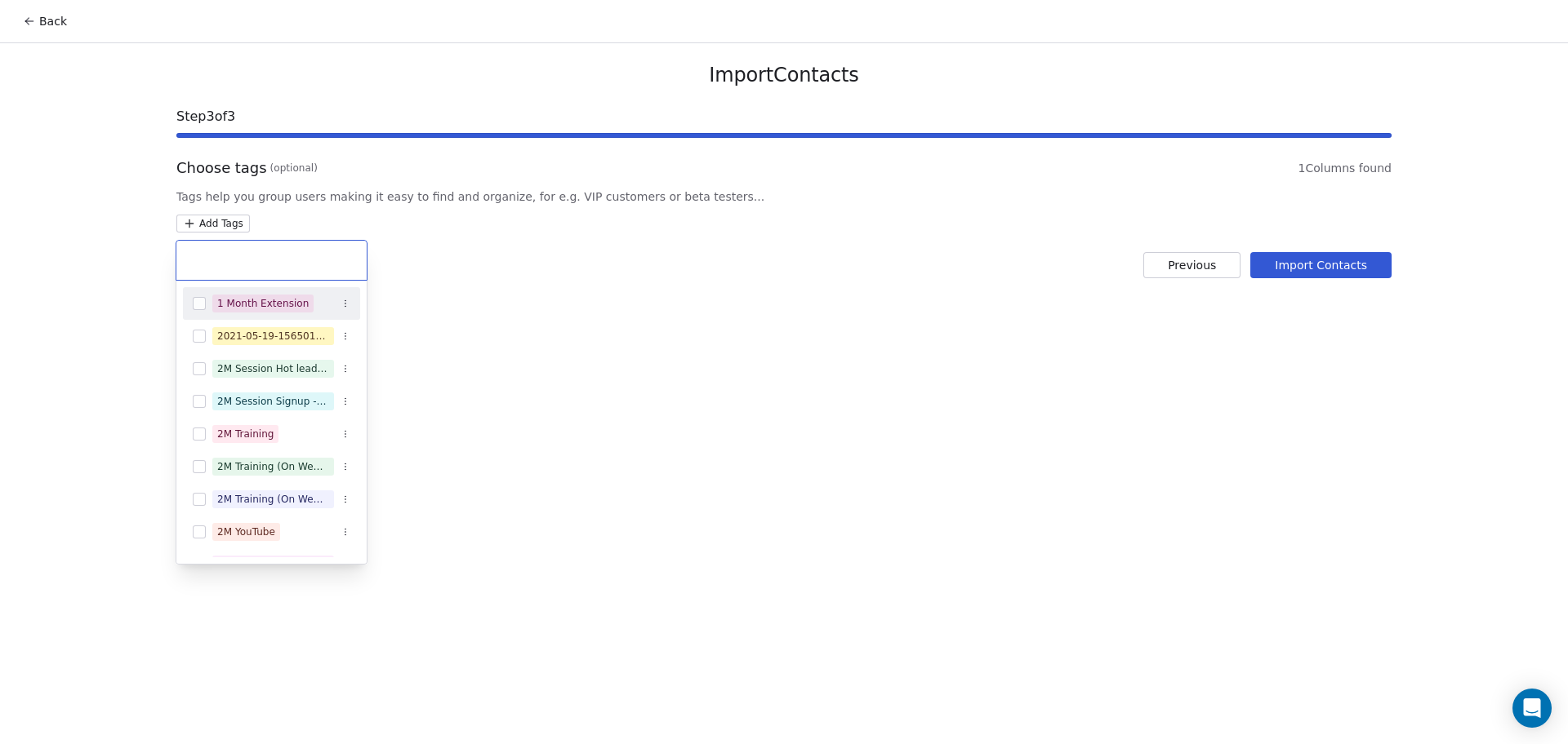
type input "*"
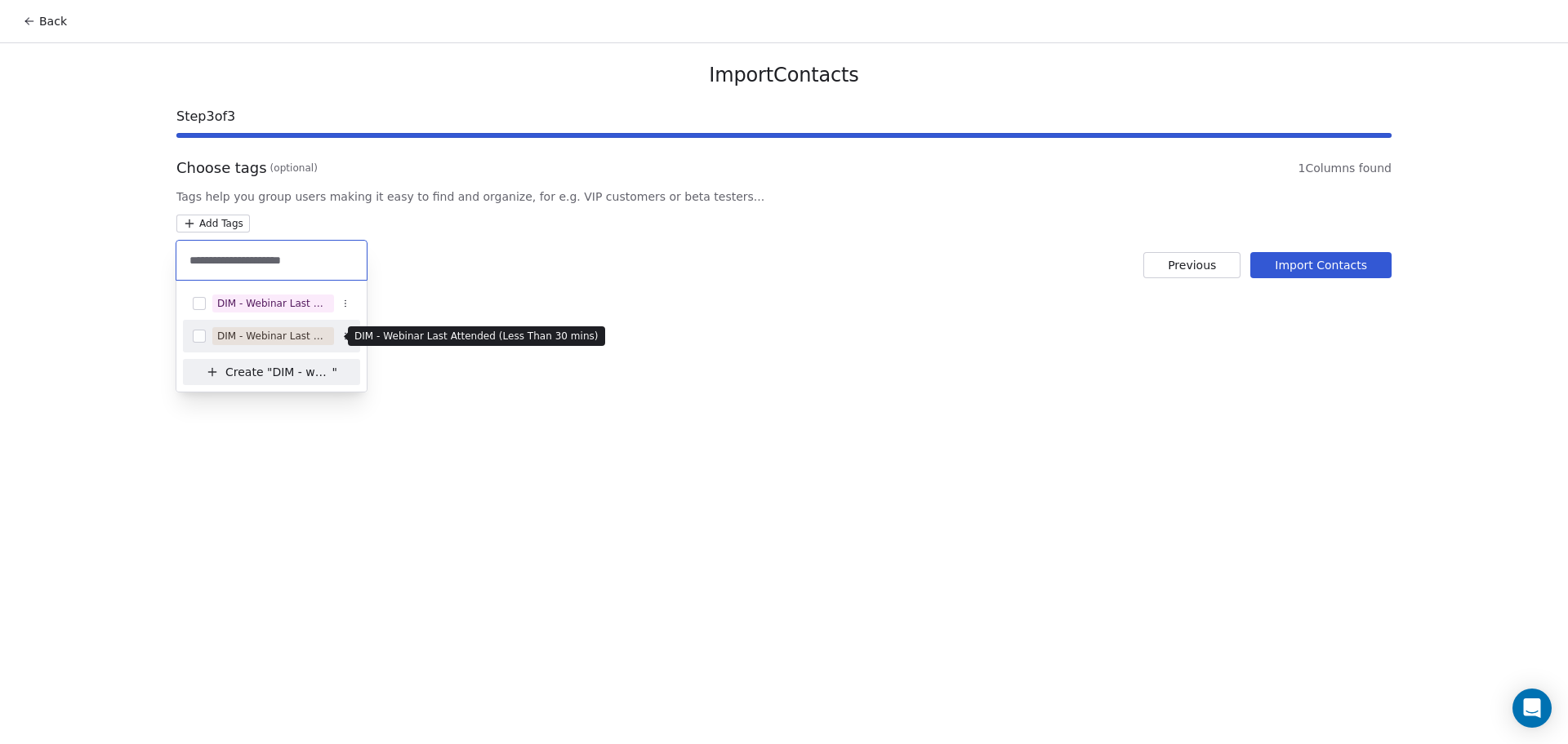
type input "**********"
click at [308, 333] on div "DIM - Webinar Last Attended (Less Than 30 mins)" at bounding box center [273, 336] width 112 height 14
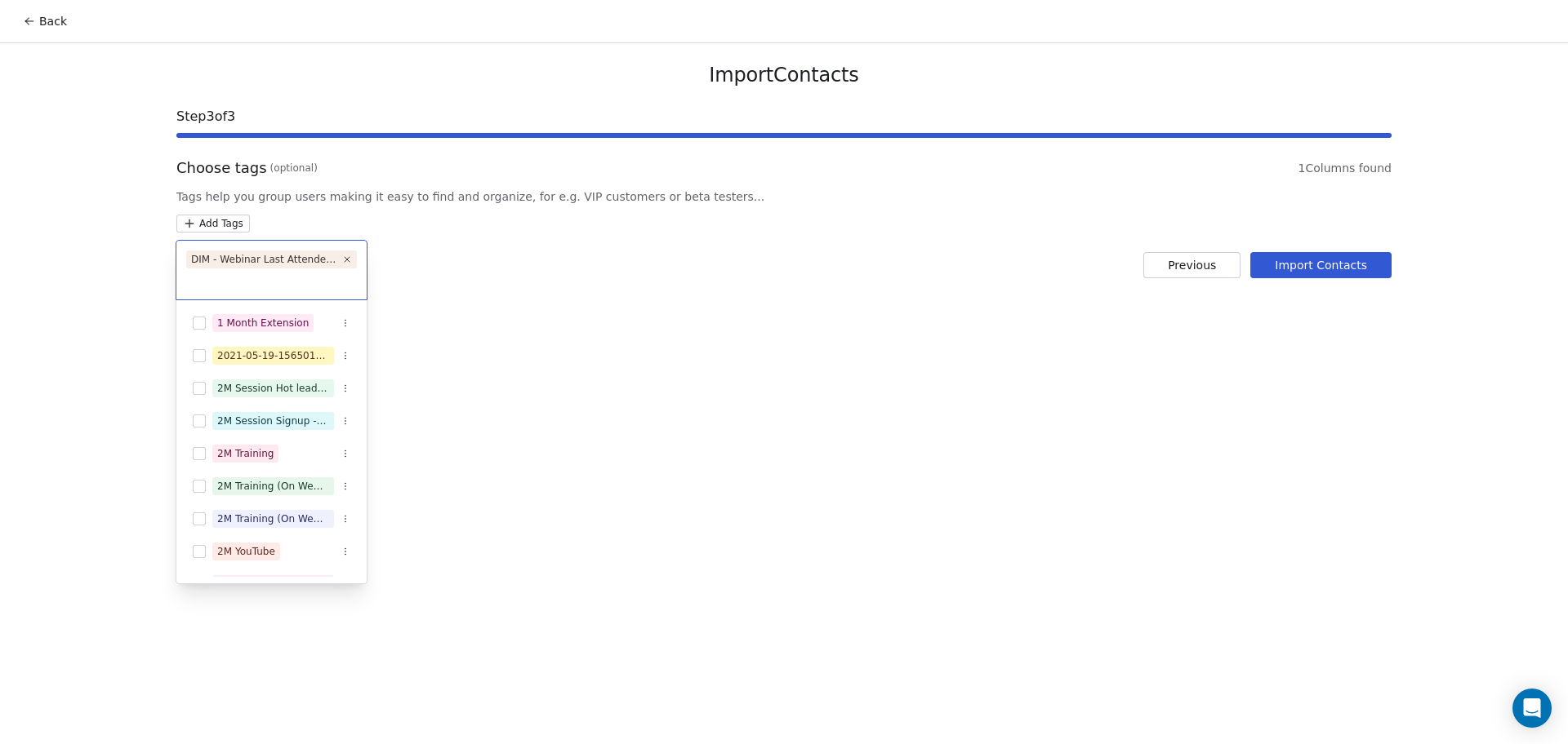
click at [1360, 271] on html "Back Import Contacts Step 3 of 3 Choose tags (optional) 1 Columns found Tags he…" at bounding box center [784, 372] width 1568 height 744
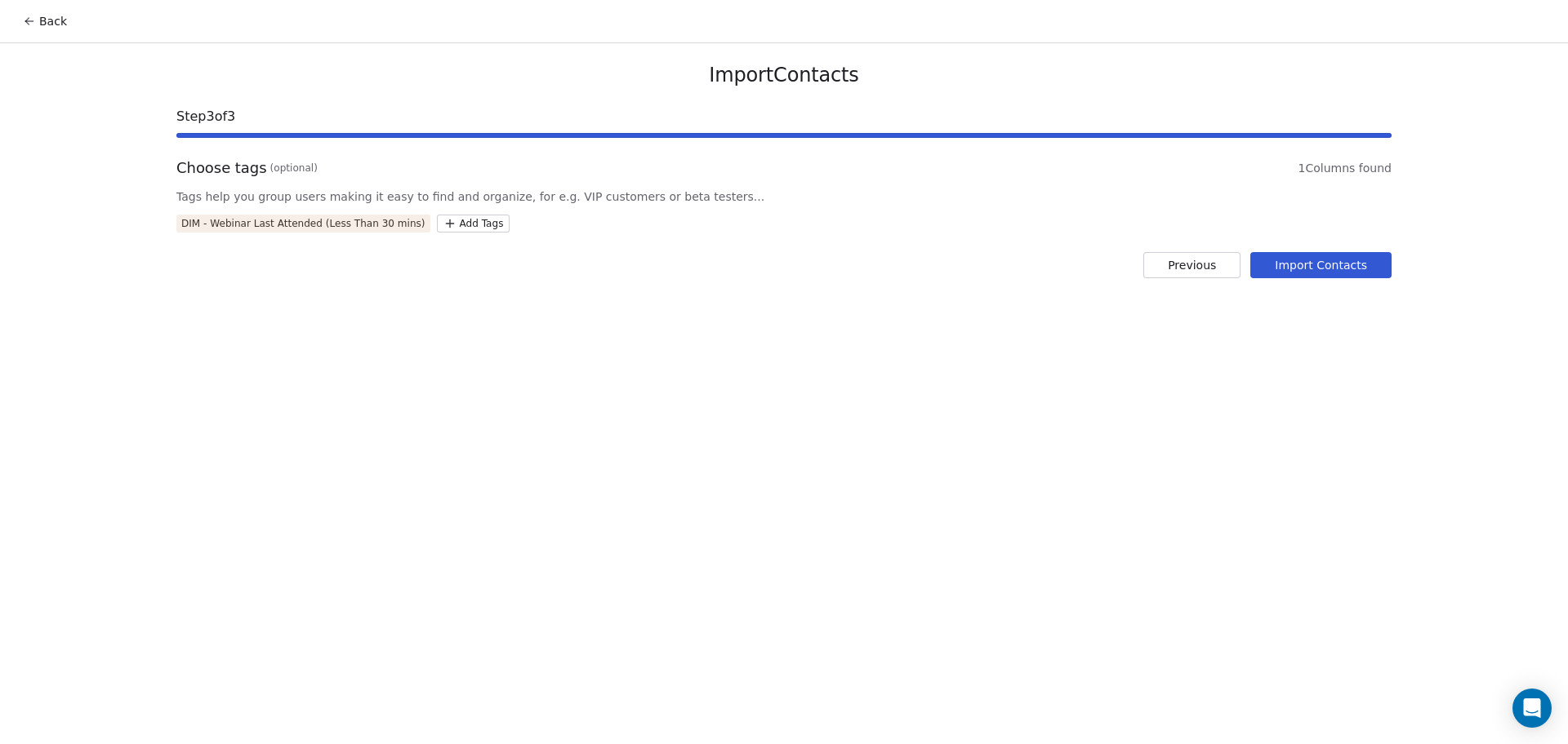
click at [1360, 273] on button "Import Contacts" at bounding box center [1321, 264] width 141 height 26
